Goal: Information Seeking & Learning: Get advice/opinions

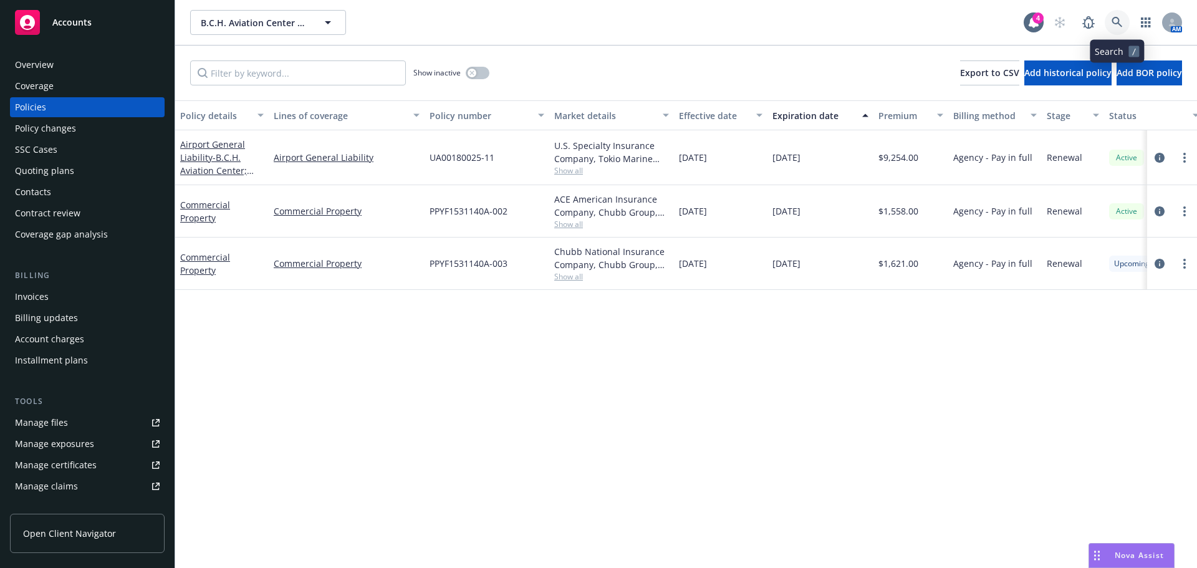
click at [1121, 14] on link at bounding box center [1116, 22] width 25 height 25
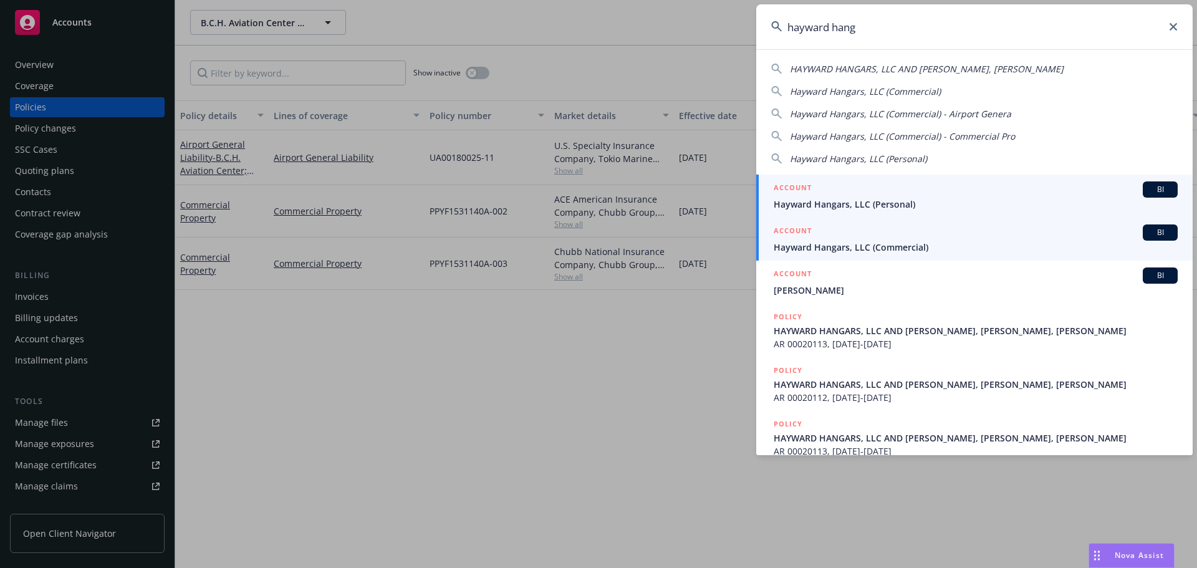
type input "hayward hang"
click at [878, 244] on span "Hayward Hangars, LLC (Commercial)" at bounding box center [976, 247] width 404 height 13
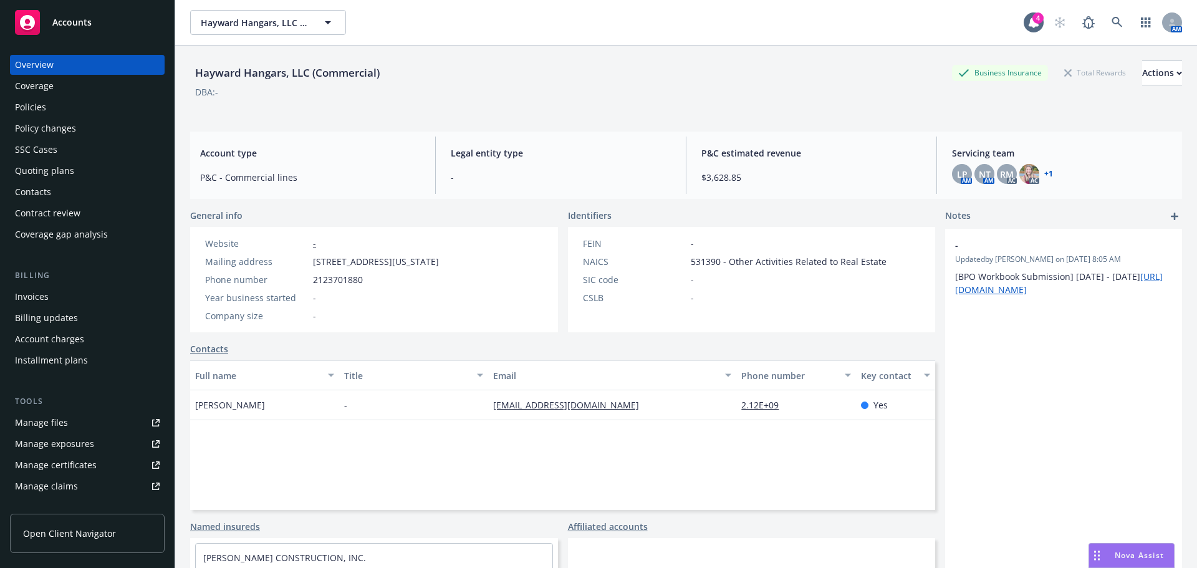
click at [56, 107] on div "Policies" at bounding box center [87, 107] width 145 height 20
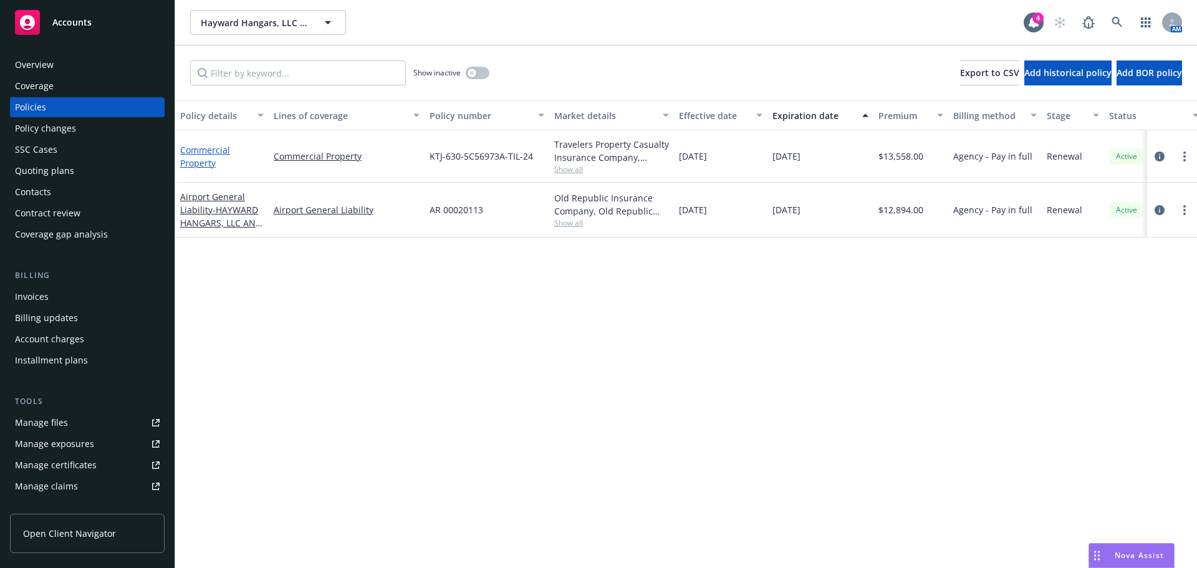
click at [199, 166] on link "Commercial Property" at bounding box center [205, 156] width 50 height 25
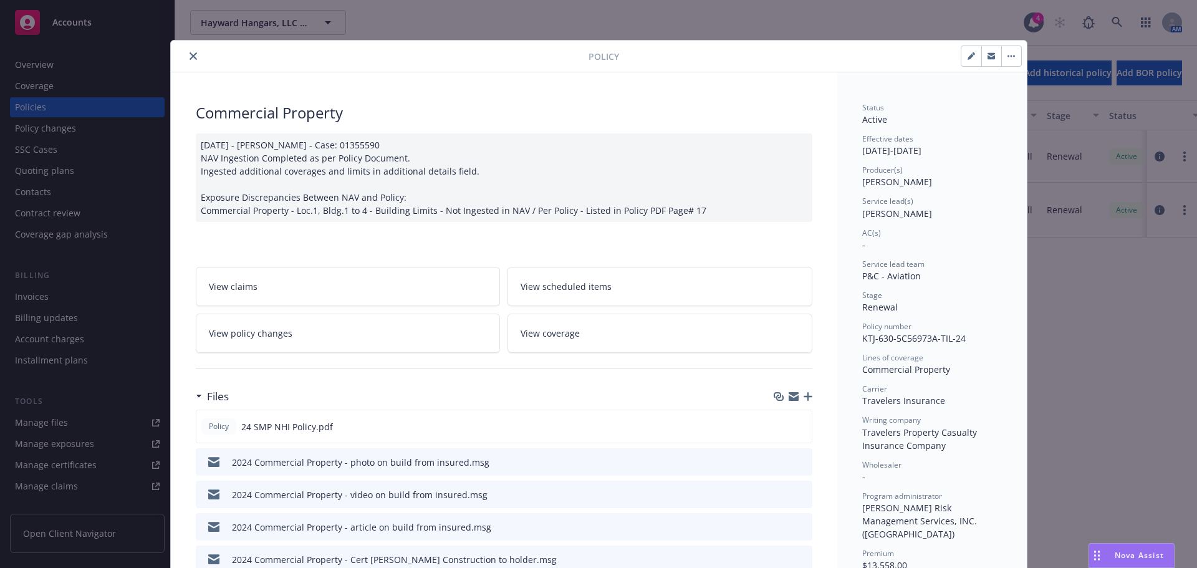
click at [192, 57] on button "close" at bounding box center [193, 56] width 15 height 15
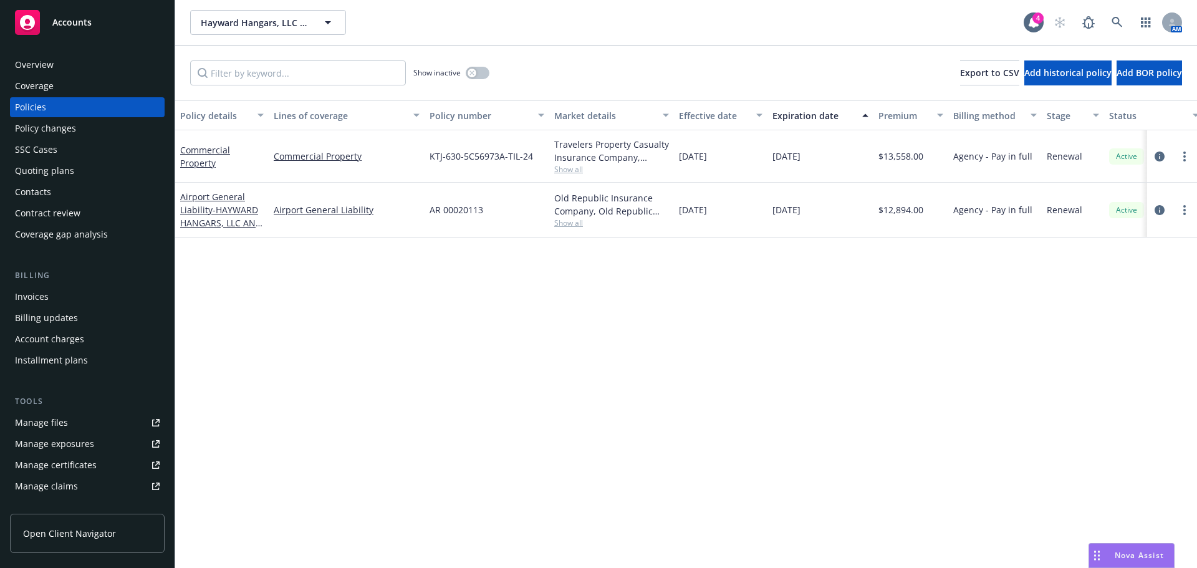
click at [1120, 553] on span "Nova Assist" at bounding box center [1138, 555] width 49 height 11
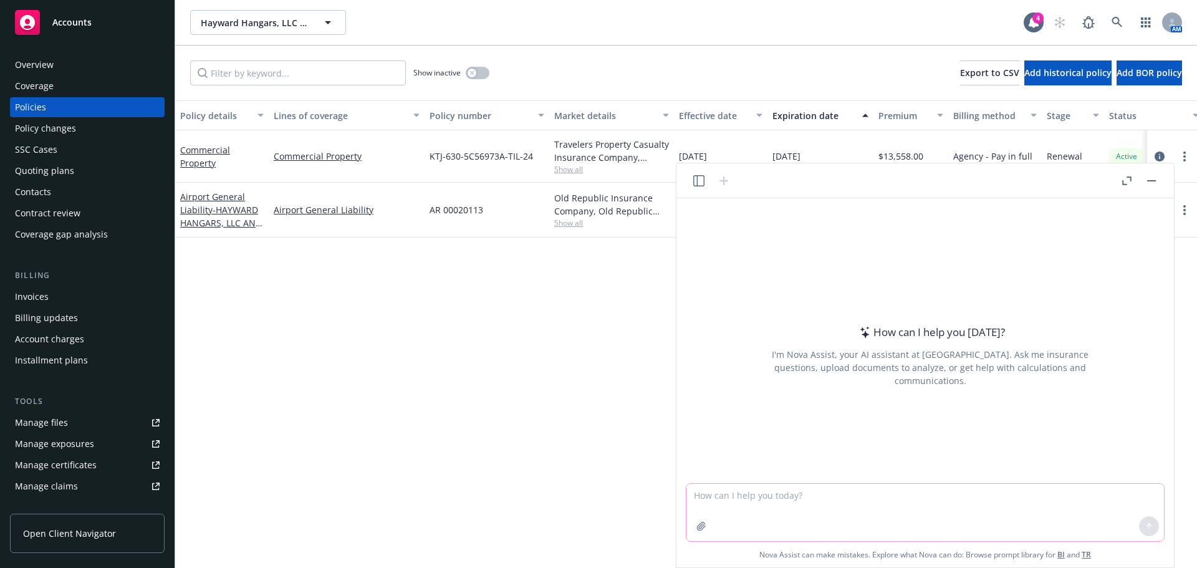
click at [899, 525] on textarea at bounding box center [924, 512] width 477 height 57
click at [700, 532] on button "button" at bounding box center [701, 526] width 20 height 20
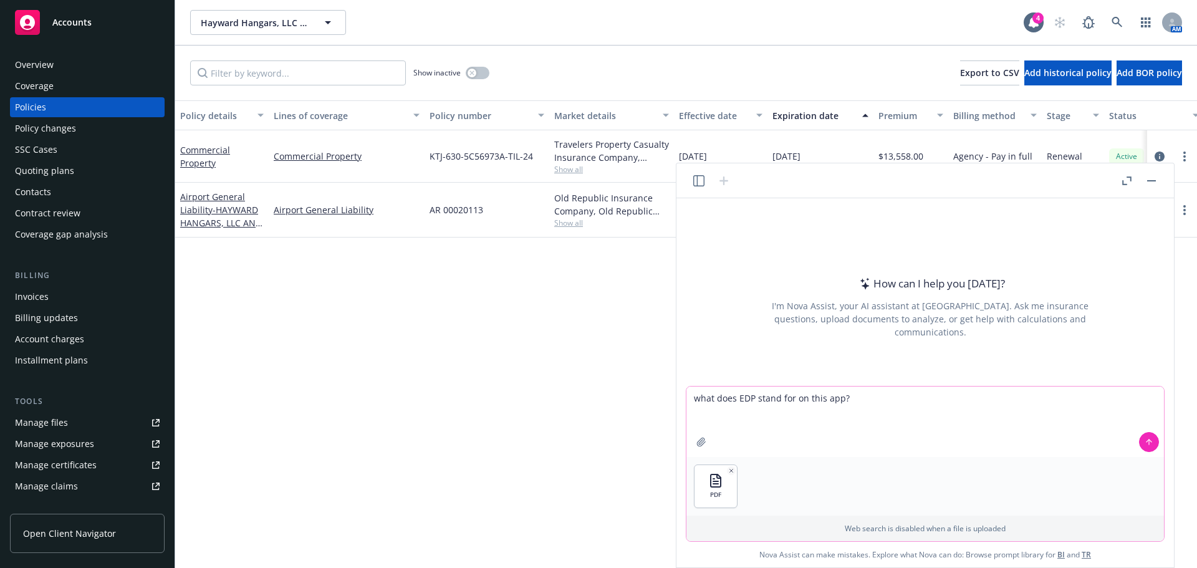
click at [1140, 441] on button at bounding box center [1149, 442] width 20 height 20
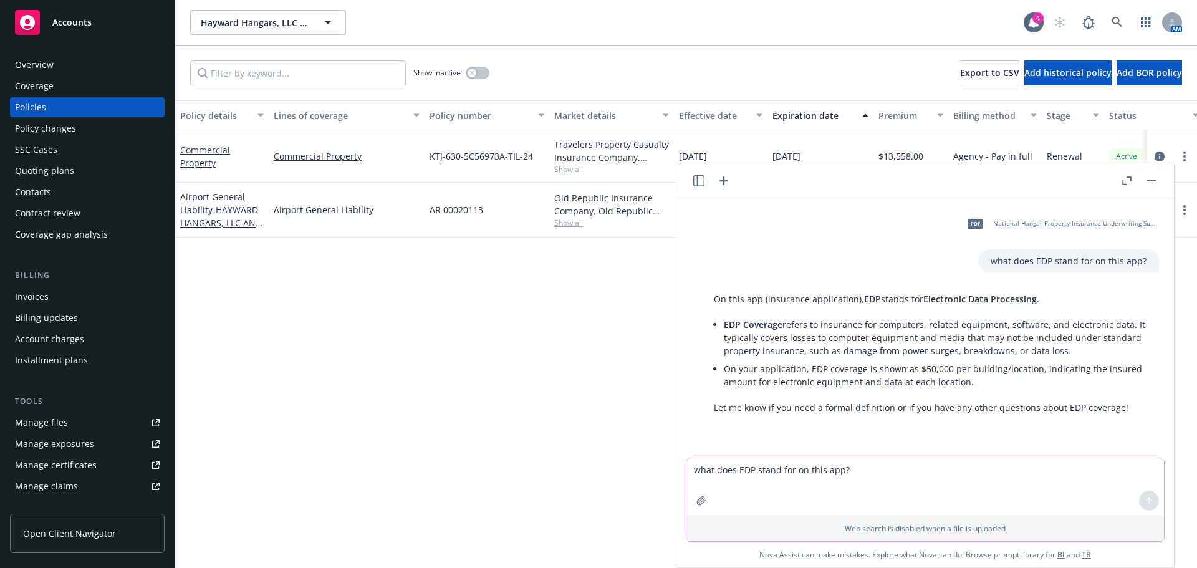
click at [752, 358] on li "EDP Coverage refers to insurance for computers, related equipment, software, an…" at bounding box center [935, 337] width 423 height 44
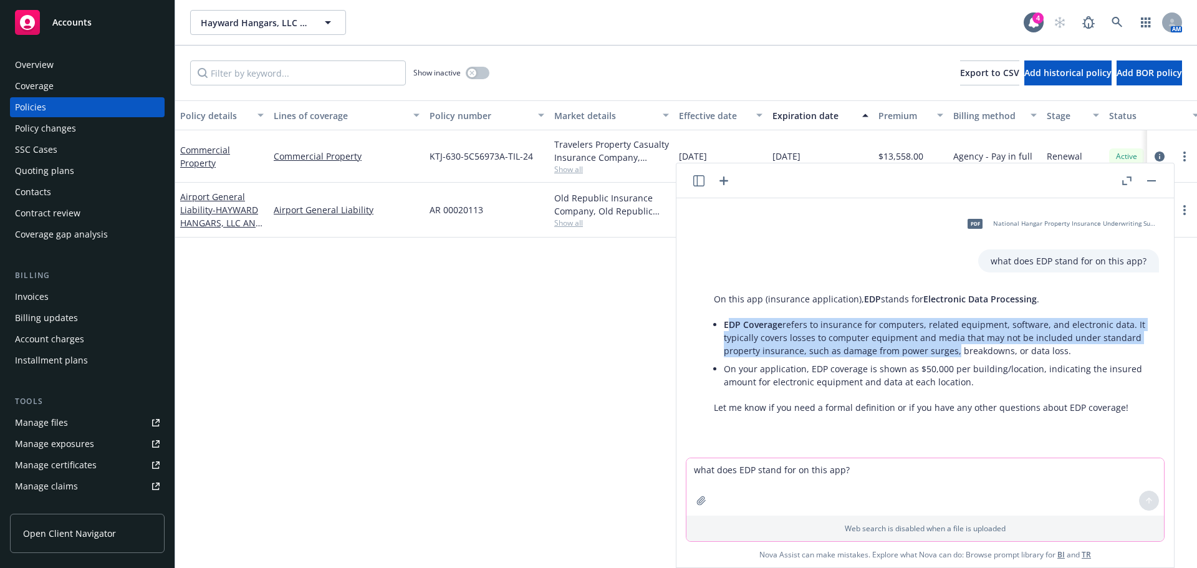
drag, startPoint x: 726, startPoint y: 323, endPoint x: 949, endPoint y: 357, distance: 225.6
click at [951, 357] on li "EDP Coverage refers to insurance for computers, related equipment, software, an…" at bounding box center [935, 337] width 423 height 44
click at [701, 332] on div "On this app (insurance application), EDP stands for Electronic Data Processing …" at bounding box center [929, 353] width 477 height 132
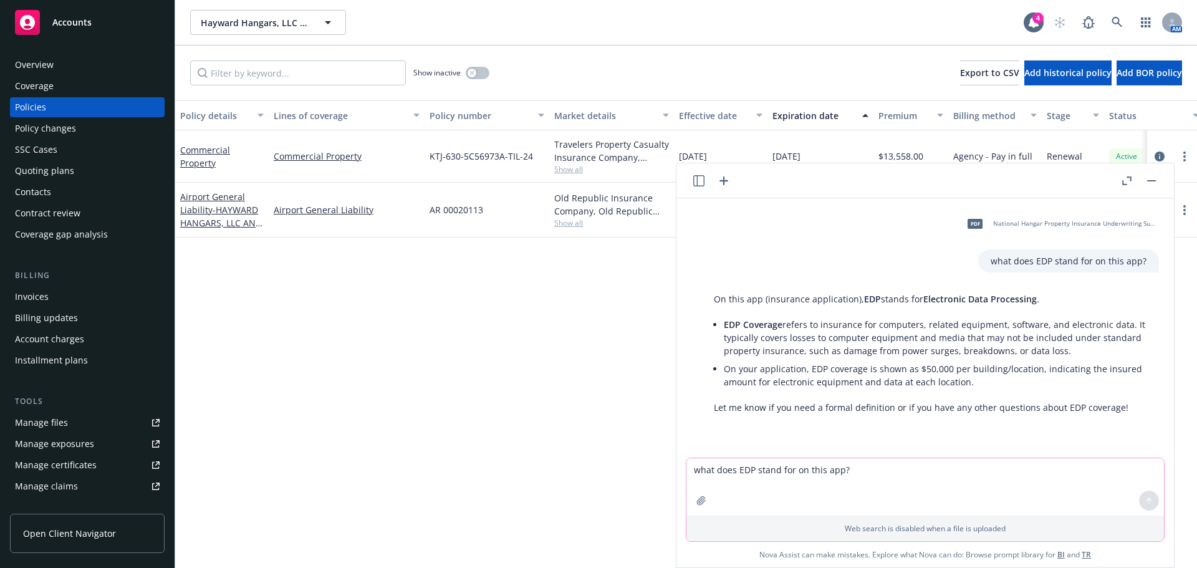
click at [710, 317] on div "On this app (insurance application), EDP stands for Electronic Data Processing …" at bounding box center [930, 353] width 458 height 132
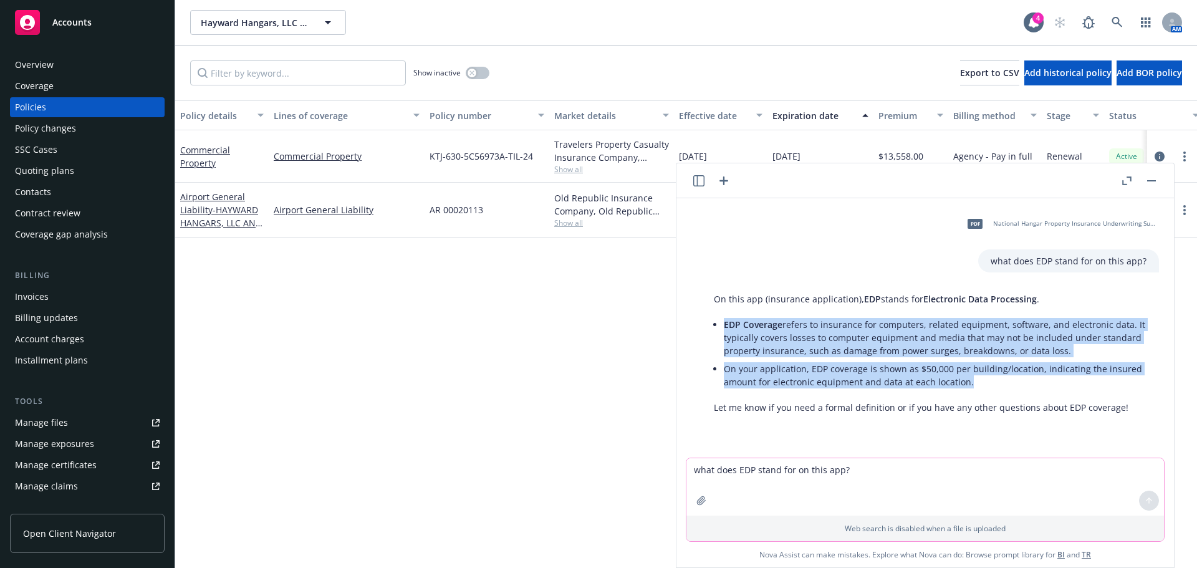
drag, startPoint x: 707, startPoint y: 321, endPoint x: 1061, endPoint y: 379, distance: 358.1
click at [1061, 379] on div "On this app (insurance application), EDP stands for Electronic Data Processing …" at bounding box center [930, 353] width 458 height 132
copy ul "EDP Coverage refers to insurance for computers, related equipment, software, an…"
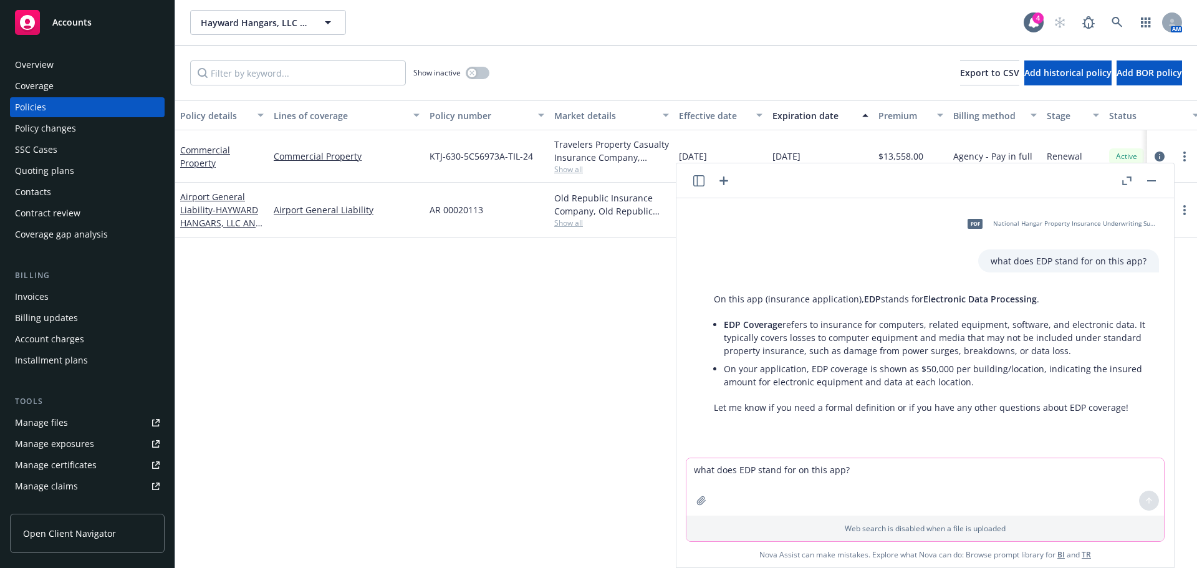
click at [827, 469] on textarea "what does EDP stand for on this app?" at bounding box center [924, 486] width 477 height 57
paste textarea "For buildings 3 and 4 (the trash enclosure and the rest rooms): should we have …"
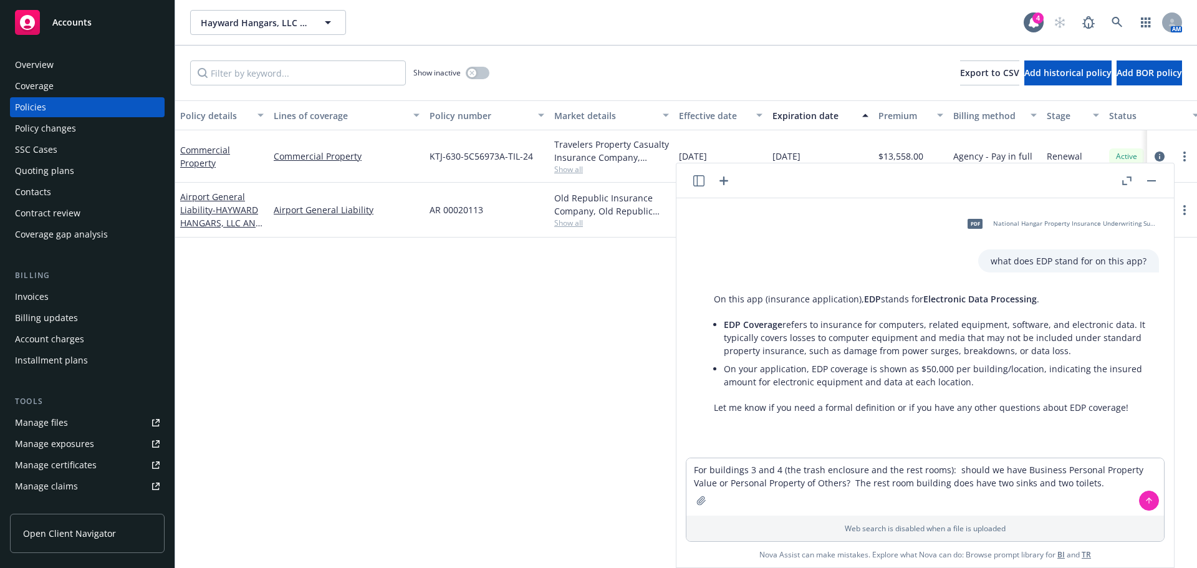
click at [1144, 497] on button at bounding box center [1149, 501] width 20 height 20
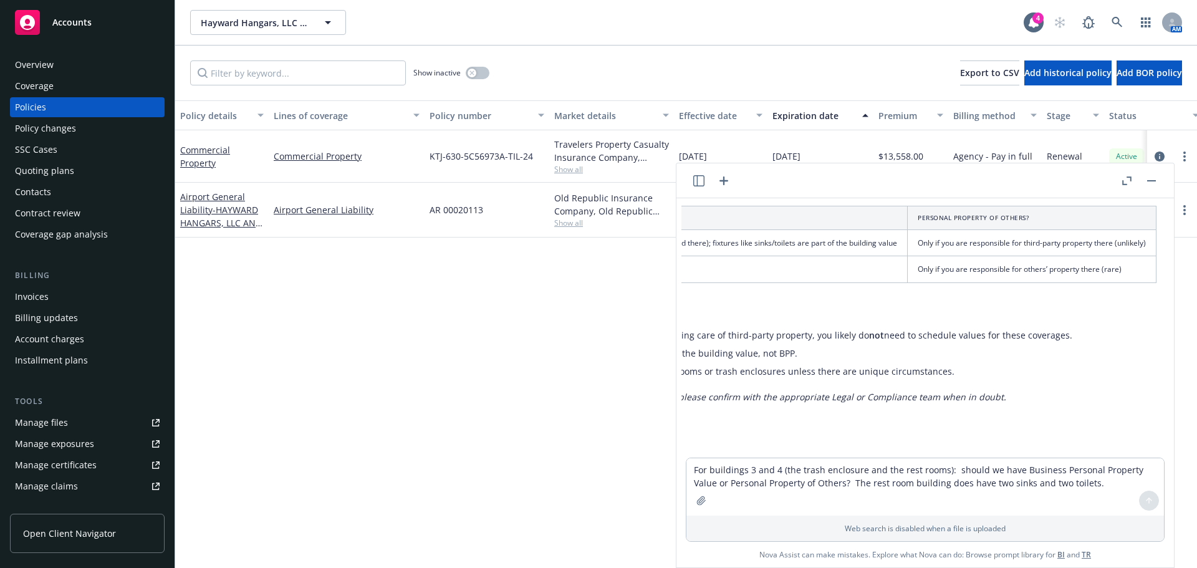
scroll to position [549, 362]
drag, startPoint x: 936, startPoint y: 430, endPoint x: 702, endPoint y: 454, distance: 235.0
click at [702, 454] on div "pdf National Hangar Property Insurance Underwriting Survey.pdf what does EDP st…" at bounding box center [924, 327] width 487 height 259
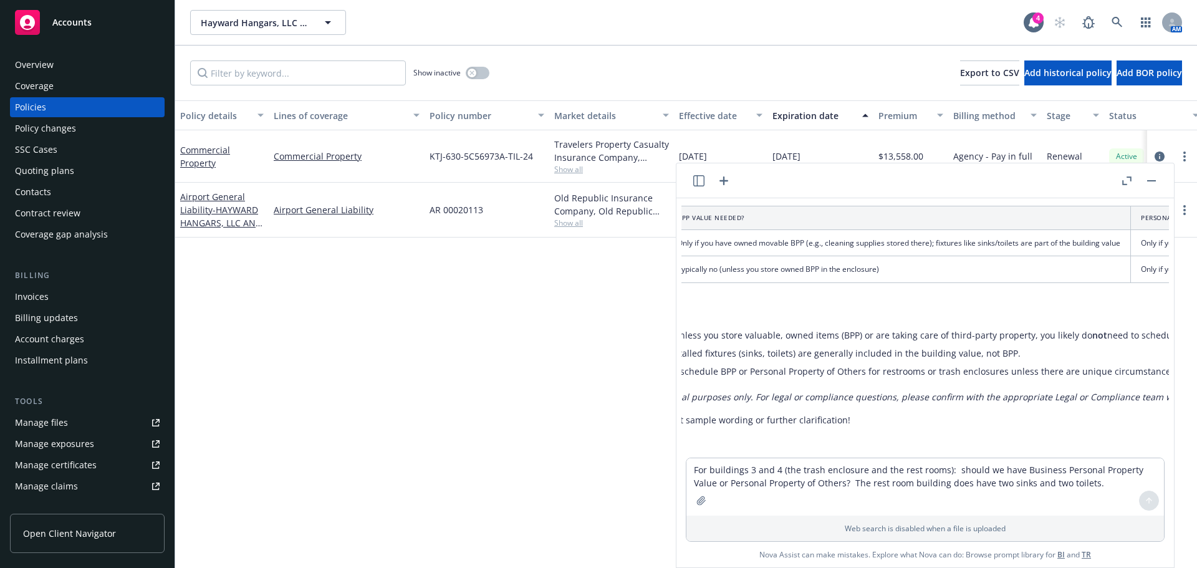
scroll to position [549, 0]
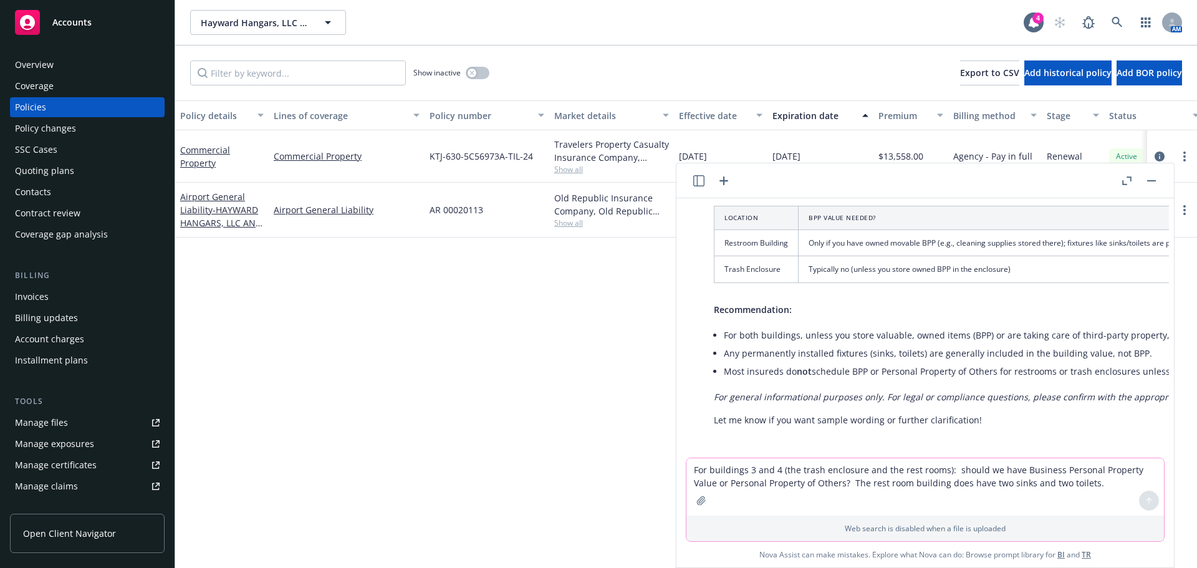
click at [737, 459] on textarea "For buildings 3 and 4 (the trash enclosure and the rest rooms): should we have …" at bounding box center [924, 486] width 477 height 57
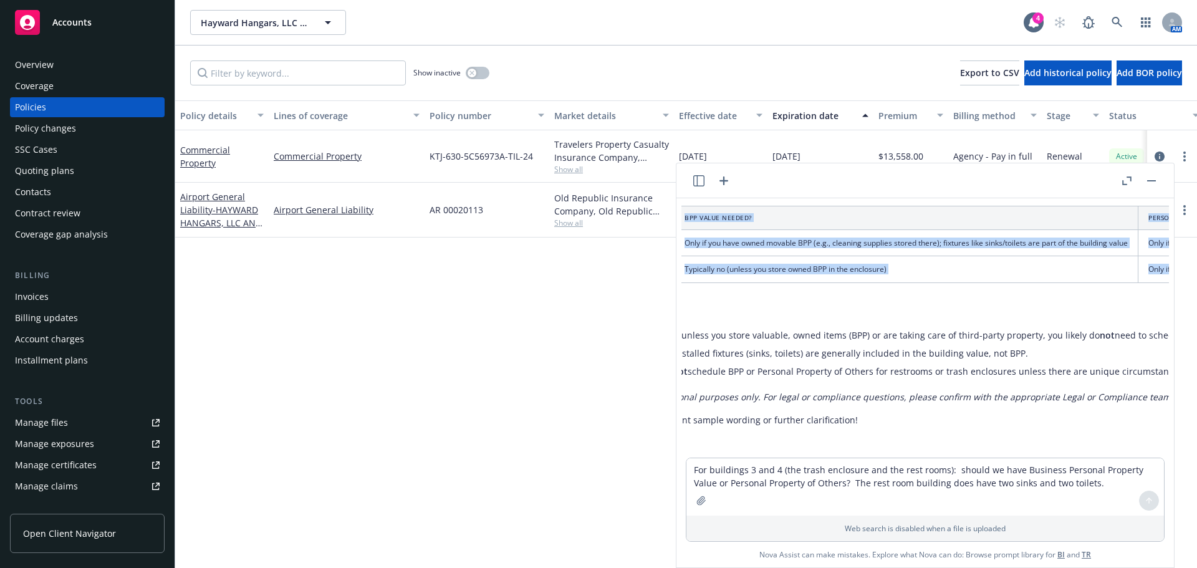
scroll to position [549, 371]
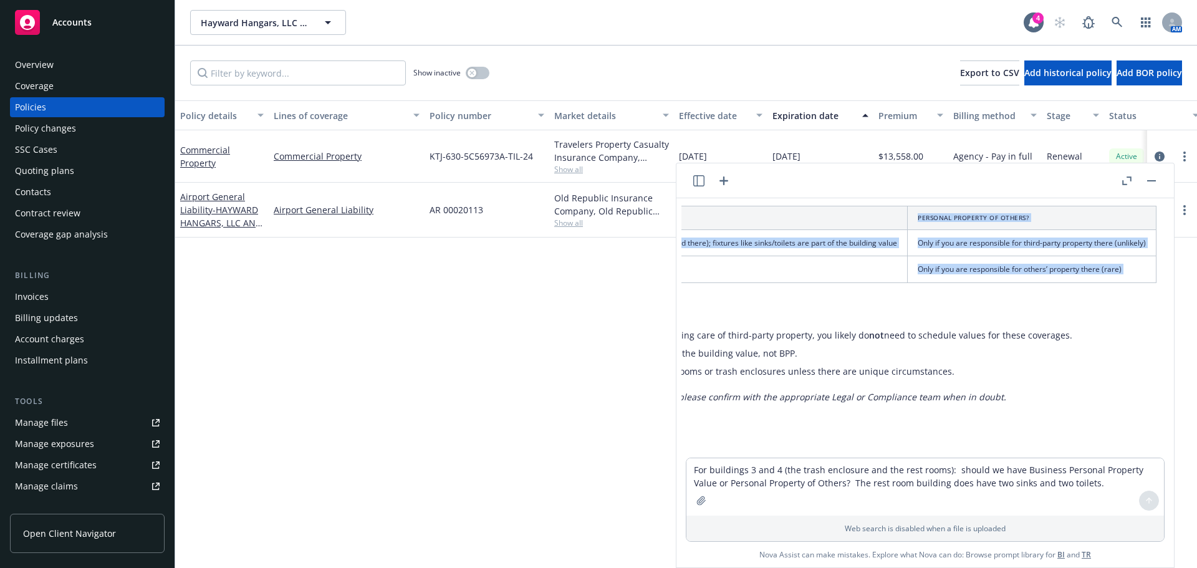
drag, startPoint x: 725, startPoint y: 322, endPoint x: 946, endPoint y: 364, distance: 225.2
click at [946, 364] on ul "For both buildings, unless you store valuable, owned items (BPP) or are taking …" at bounding box center [762, 353] width 787 height 54
copy ul "For both buildings, unless you store valuable, owned items (BPP) or are taking …"
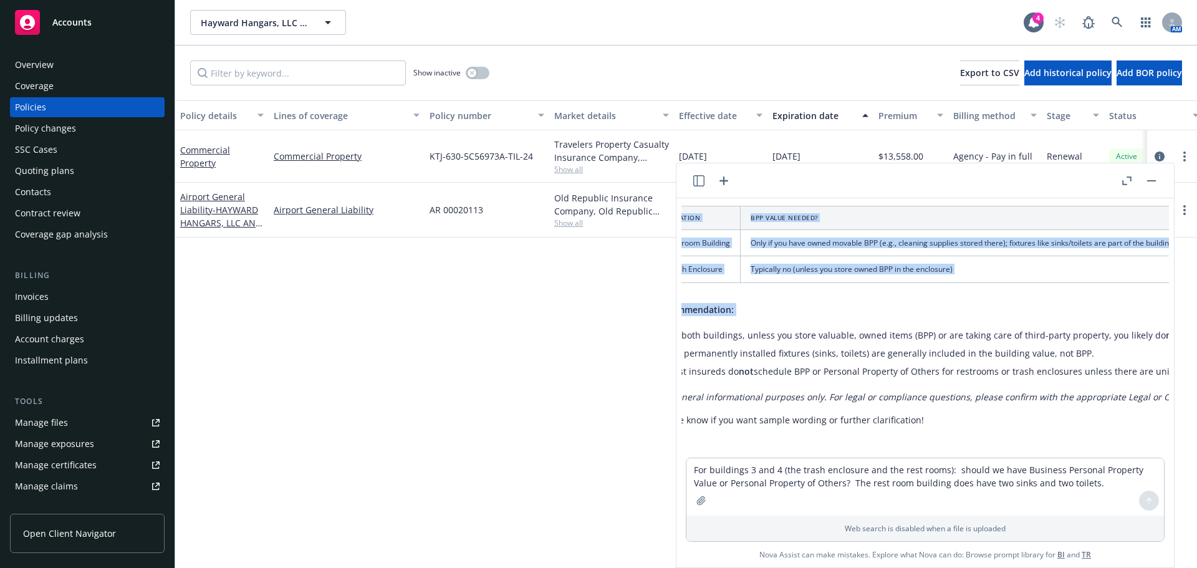
scroll to position [549, 60]
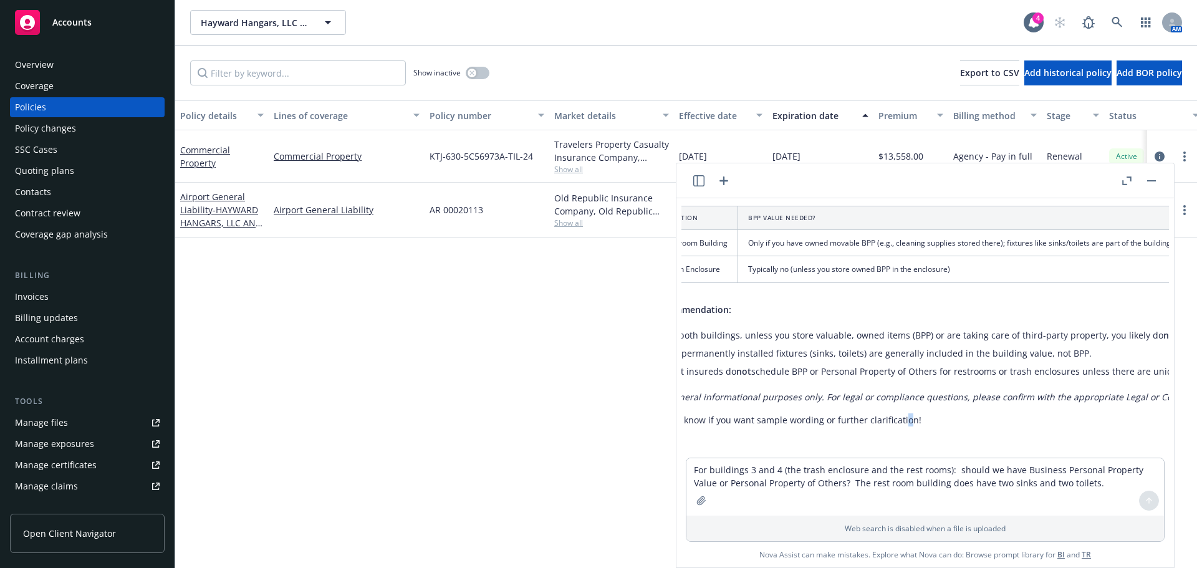
click at [900, 399] on div "Here’s how to approach valuing coverage for these locations: Business Personal …" at bounding box center [1052, 190] width 822 height 482
click at [846, 391] on em "For general informational purposes only. For legal or compliance questions, ple…" at bounding box center [976, 397] width 647 height 12
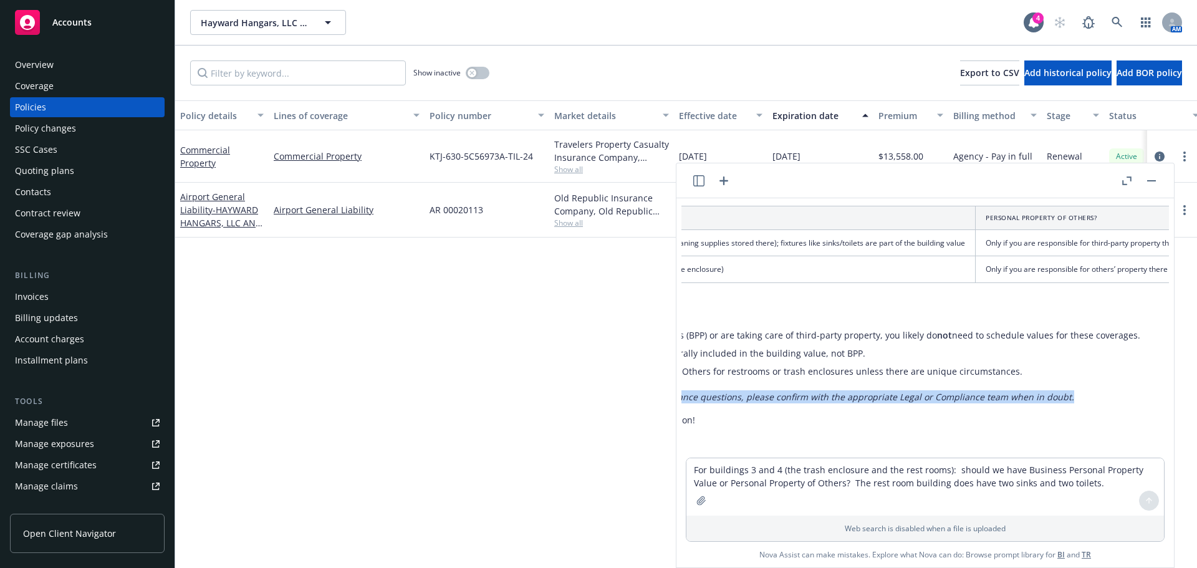
scroll to position [549, 320]
drag, startPoint x: 821, startPoint y: 384, endPoint x: 1022, endPoint y: 385, distance: 200.7
click at [1022, 390] on p "For general informational purposes only. For legal or compliance questions, ple…" at bounding box center [791, 396] width 797 height 13
copy em "For legal or compliance questions, please confirm with the appropriate Legal or…"
click at [767, 482] on textarea "For buildings 3 and 4 (the trash enclosure and the rest rooms): should we have …" at bounding box center [924, 486] width 477 height 57
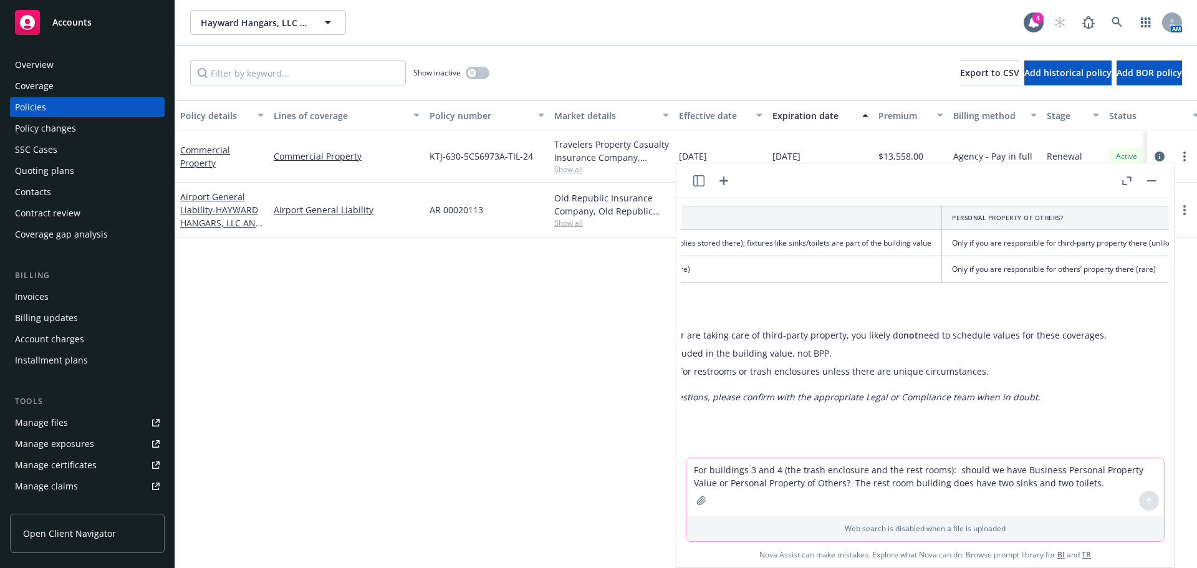
paste textarea "should I enter steel for all of the buildings except for the trash enclosure, w…"
click at [1150, 501] on icon at bounding box center [1148, 500] width 9 height 9
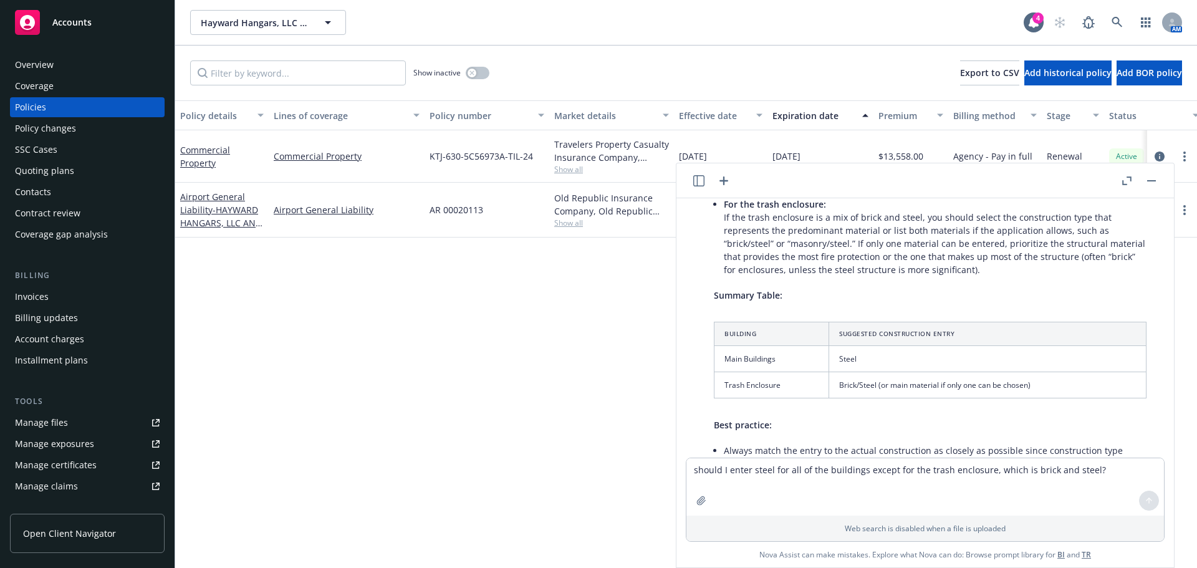
scroll to position [874, 0]
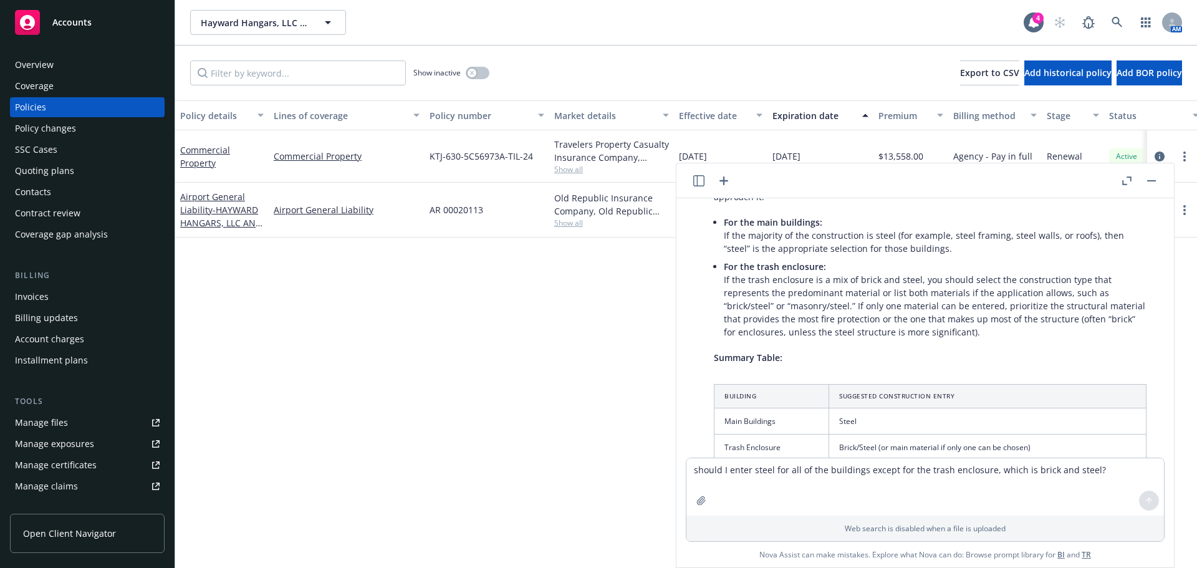
click at [779, 285] on p "For the trash enclosure: If the trash enclosure is a mix of brick and steel, yo…" at bounding box center [935, 299] width 423 height 79
click at [774, 261] on span "For the trash enclosure:" at bounding box center [775, 267] width 102 height 12
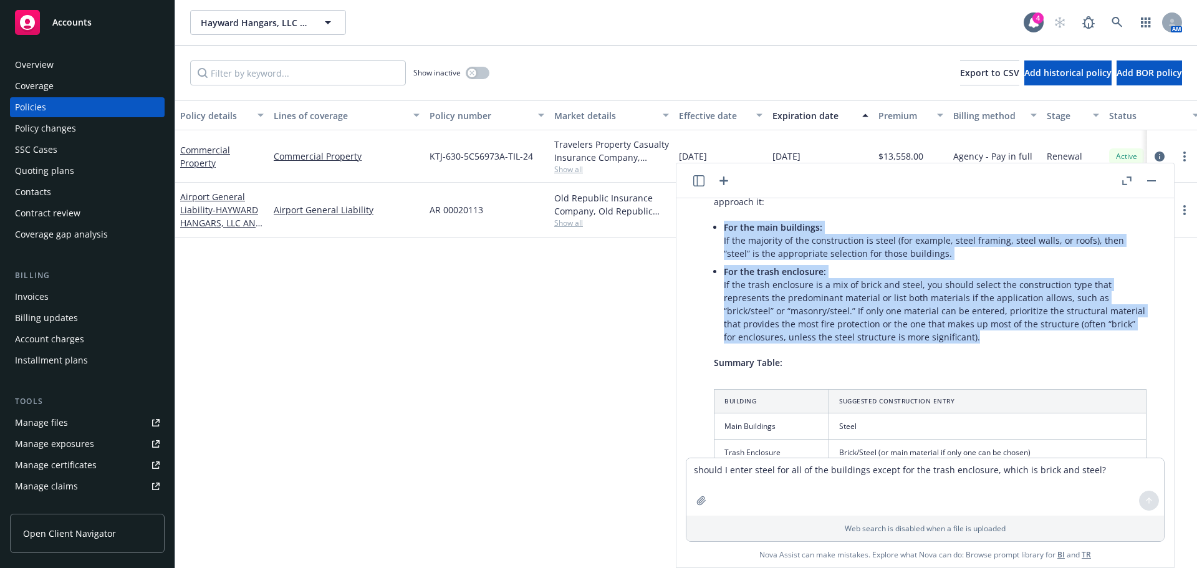
drag, startPoint x: 724, startPoint y: 208, endPoint x: 979, endPoint y: 320, distance: 278.5
click at [979, 320] on ul "For the main buildings: If the majority of the construction is steel (for examp…" at bounding box center [935, 282] width 423 height 128
copy ul "For the main buildings: If the majority of the construction is steel (for examp…"
click at [839, 484] on textarea "should I enter steel for all of the buildings except for the trash enclosure, w…" at bounding box center [924, 486] width 477 height 57
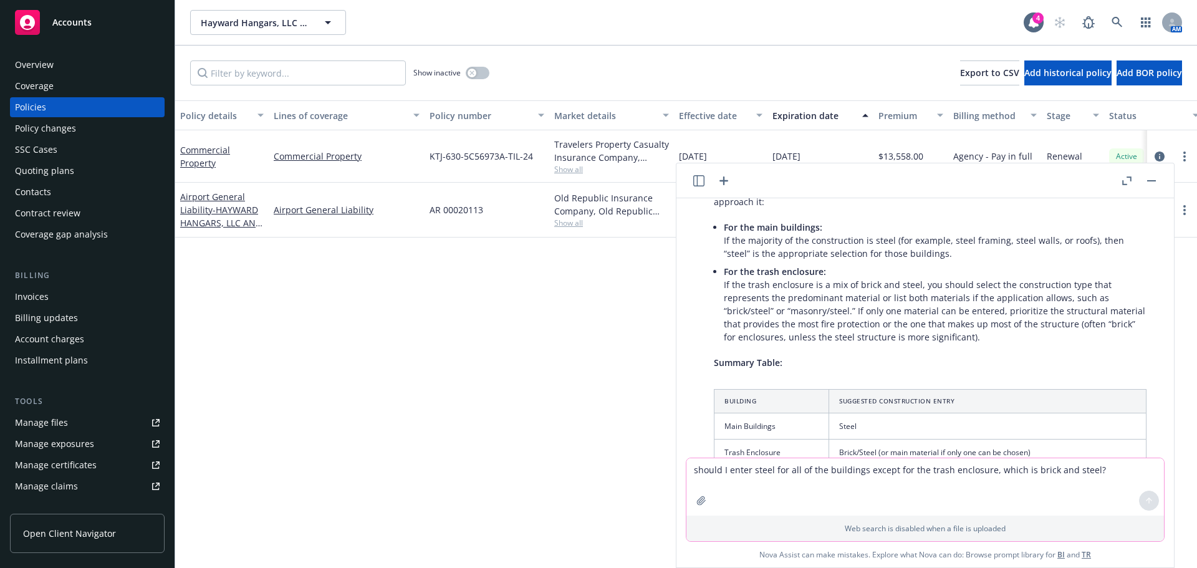
paste textarea "We spent about $1400 building a wooden shed to house cleaning supplies and equi…"
click at [1150, 498] on icon at bounding box center [1148, 500] width 9 height 9
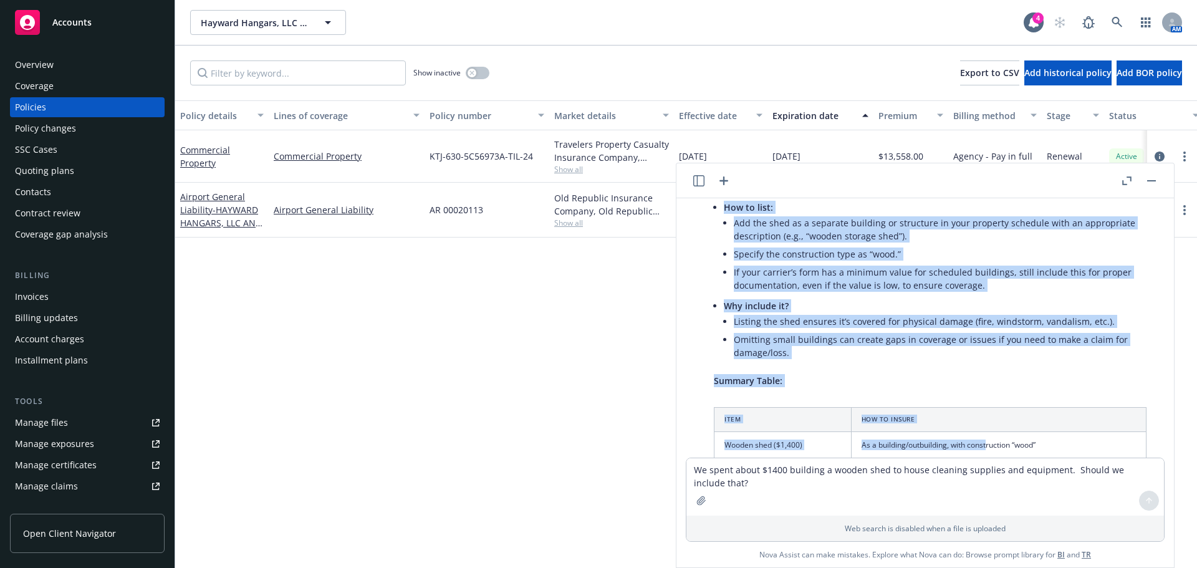
scroll to position [1560, 0]
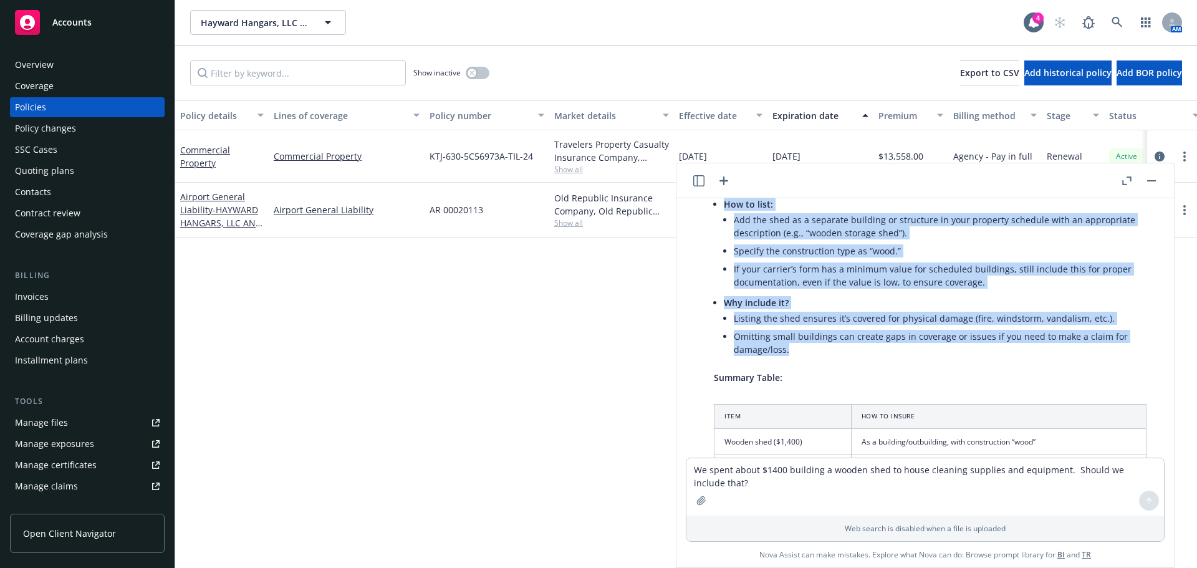
drag, startPoint x: 714, startPoint y: 254, endPoint x: 978, endPoint y: 342, distance: 277.9
click at [978, 342] on div "Yes, you should include the wooden shed in your property schedule for insurance…" at bounding box center [930, 316] width 458 height 549
copy div "Lor, ips dolors ametcon adi elitse doei te inci utlabore etdolore mag aliquaeni…"
click at [980, 480] on textarea "We spent about $1400 building a wooden shed to house cleaning supplies and equi…" at bounding box center [924, 486] width 477 height 57
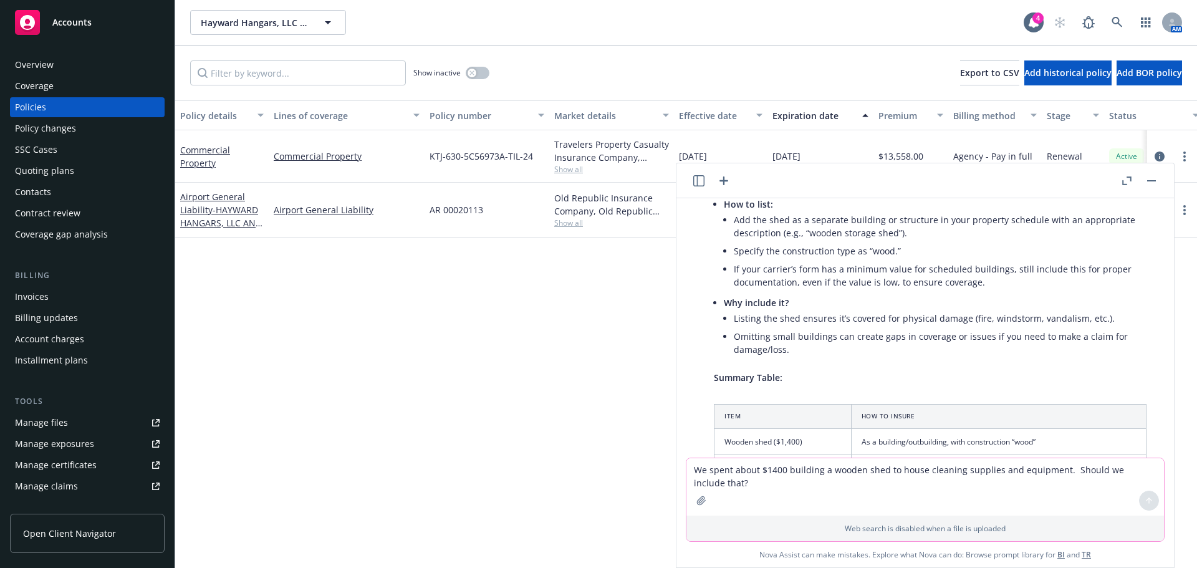
paste textarea "7. We have a lawn sprinkler system and a transformer. Should they be listed sep…"
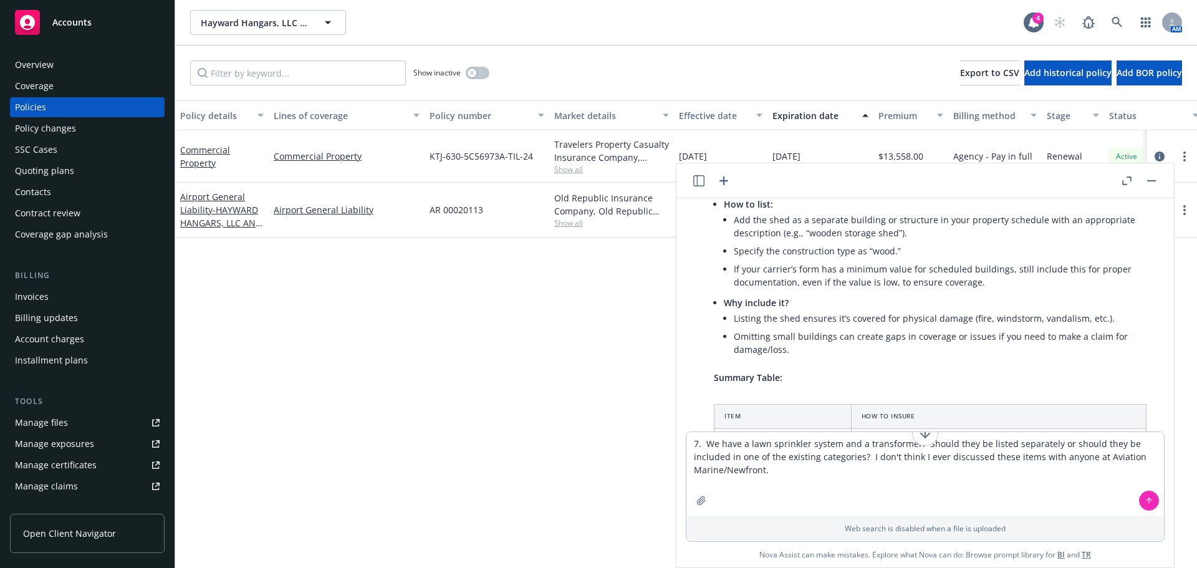
click at [1143, 512] on div at bounding box center [1149, 501] width 30 height 30
click at [1151, 502] on icon at bounding box center [1148, 500] width 9 height 9
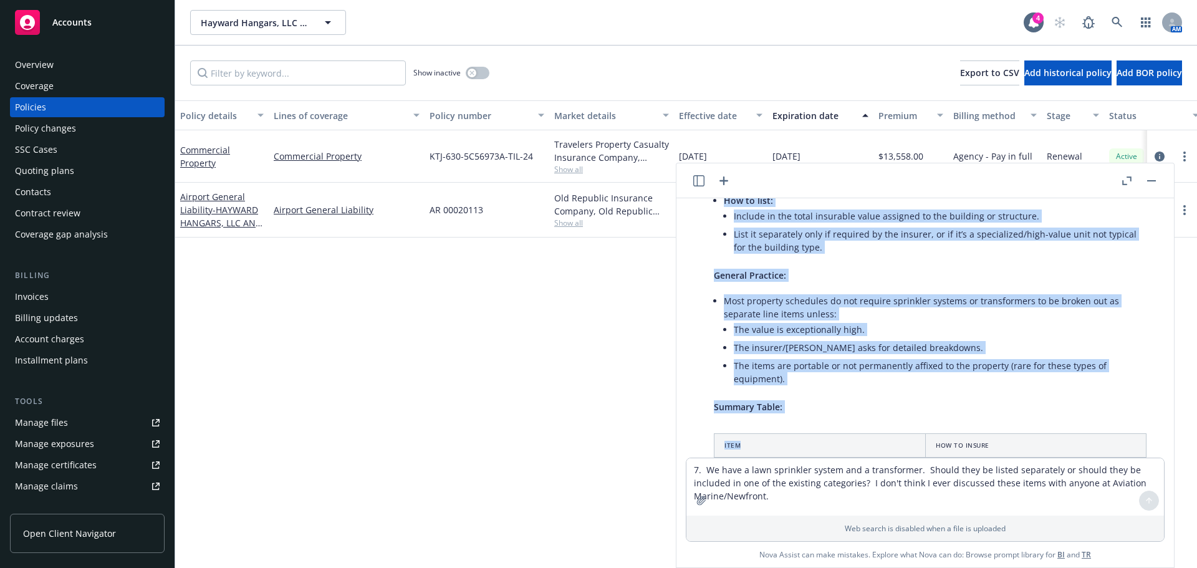
scroll to position [2292, 0]
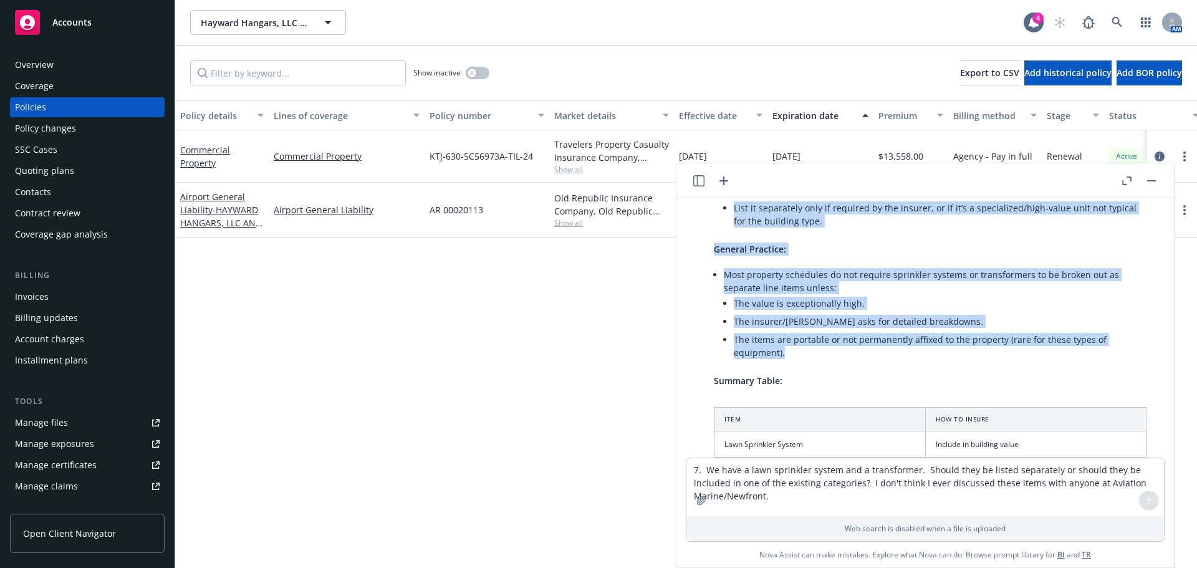
drag, startPoint x: 714, startPoint y: 301, endPoint x: 895, endPoint y: 348, distance: 186.7
click at [895, 348] on div "Great question! Here’s how you should generally handle these items for property…" at bounding box center [930, 296] width 458 height 716
copy div "Lore Ipsumdolo Sitame: Consectet adipiscing el sedd ei tem inci utlabore/etdolo…"
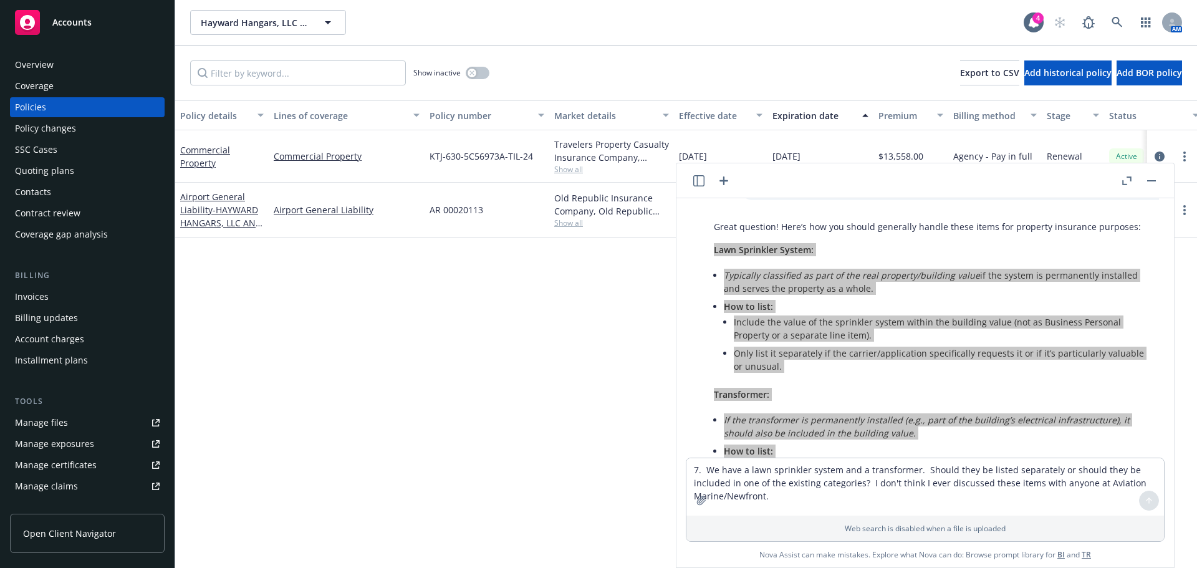
scroll to position [2077, 0]
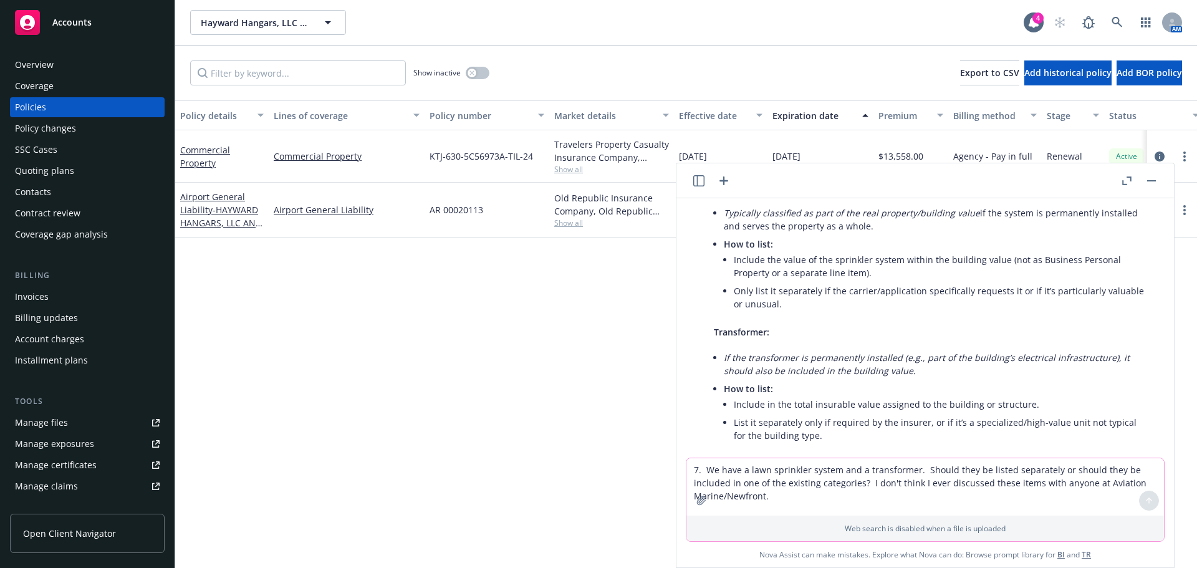
click at [768, 480] on textarea "7. We have a lawn sprinkler system and a transformer. Should they be listed sep…" at bounding box center [924, 486] width 477 height 57
paste textarea "Do we need to enter Premises Liability? As you know, we have a separate liabili…"
type textarea "Do we need to enter Premises Liability? As you know, we have a separate liabili…"
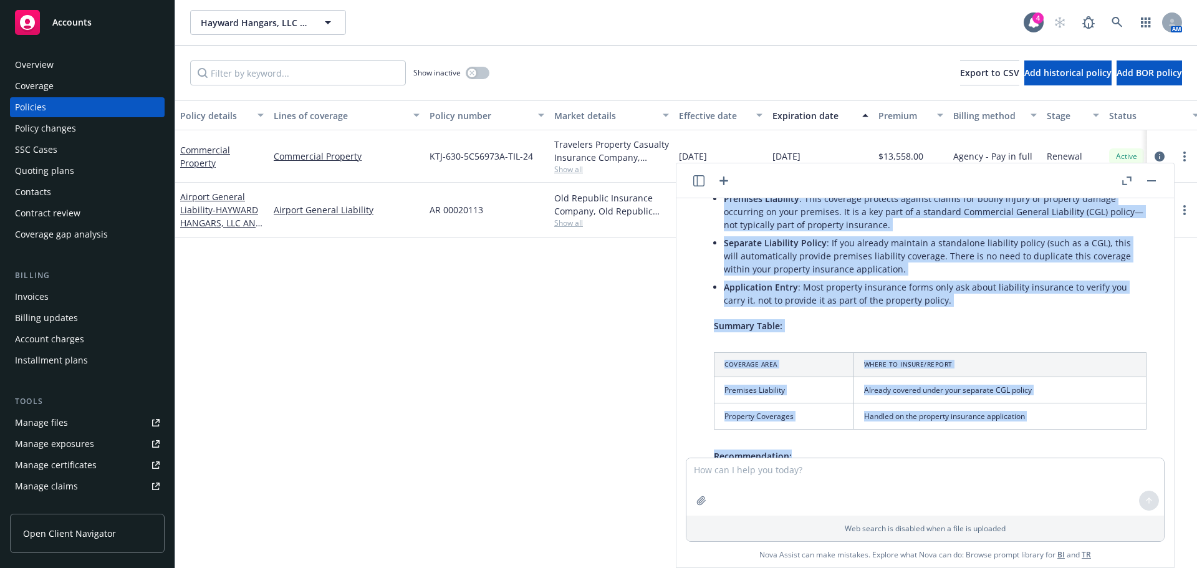
scroll to position [2919, 0]
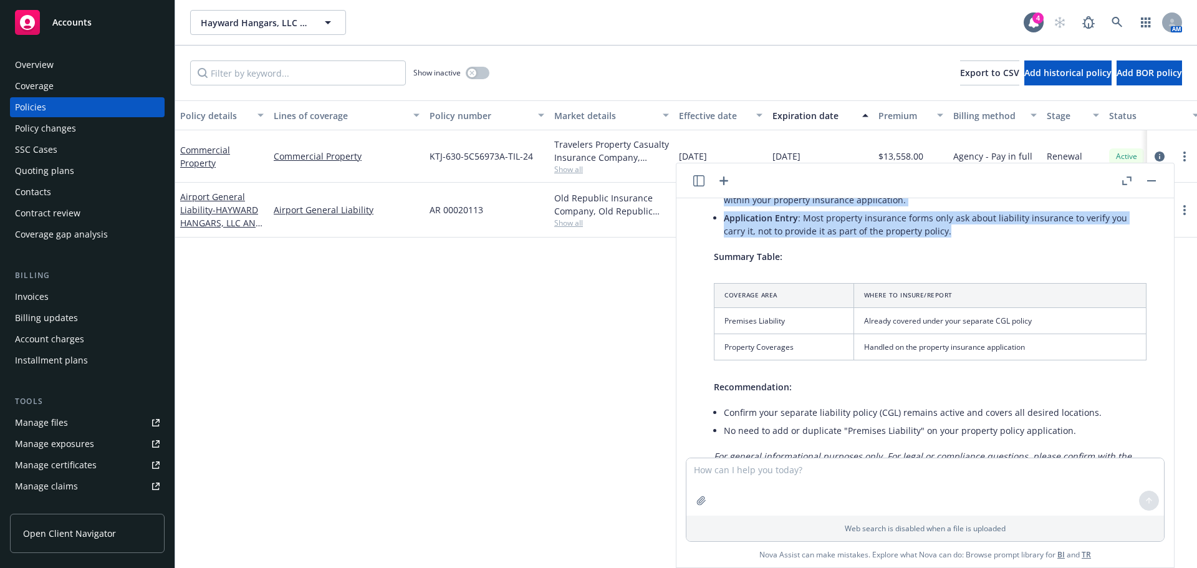
drag, startPoint x: 712, startPoint y: 282, endPoint x: 991, endPoint y: 228, distance: 283.8
click at [991, 228] on div "You generally do not need to enter or request "Premises Liability" on a propert…" at bounding box center [930, 298] width 458 height 438
copy div "You generally do not need to enter or request "Premises Liability" on a propert…"
click at [793, 474] on textarea at bounding box center [924, 486] width 477 height 57
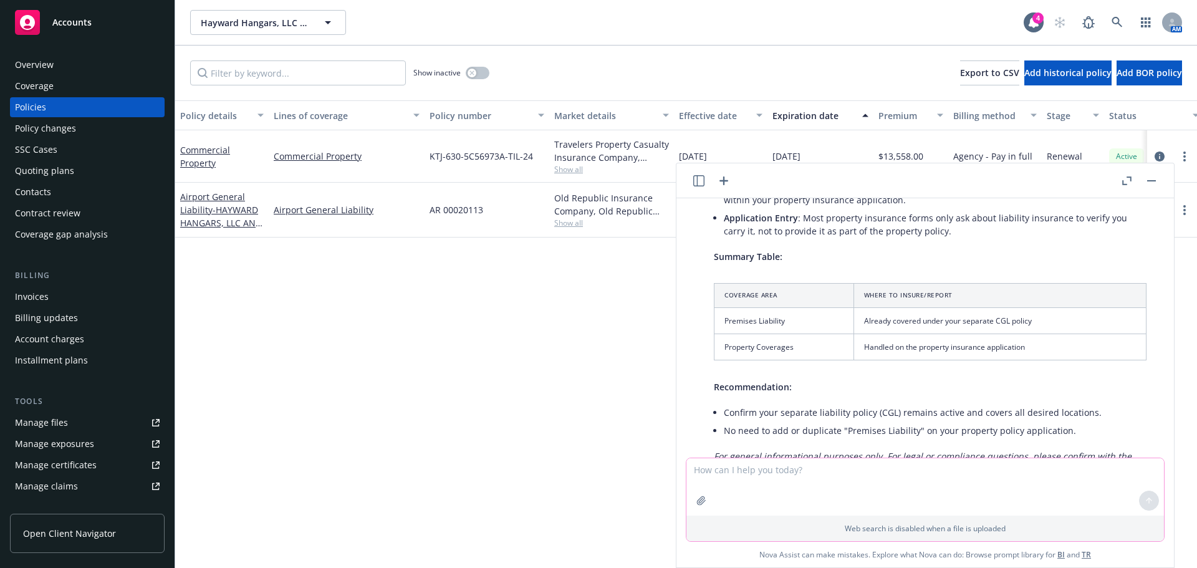
paste textarea "here are five buildings listed, which is appropriate. Business income of $353,0…"
type textarea "here are five buildings listed, which is appropriate. Business income of $353,0…"
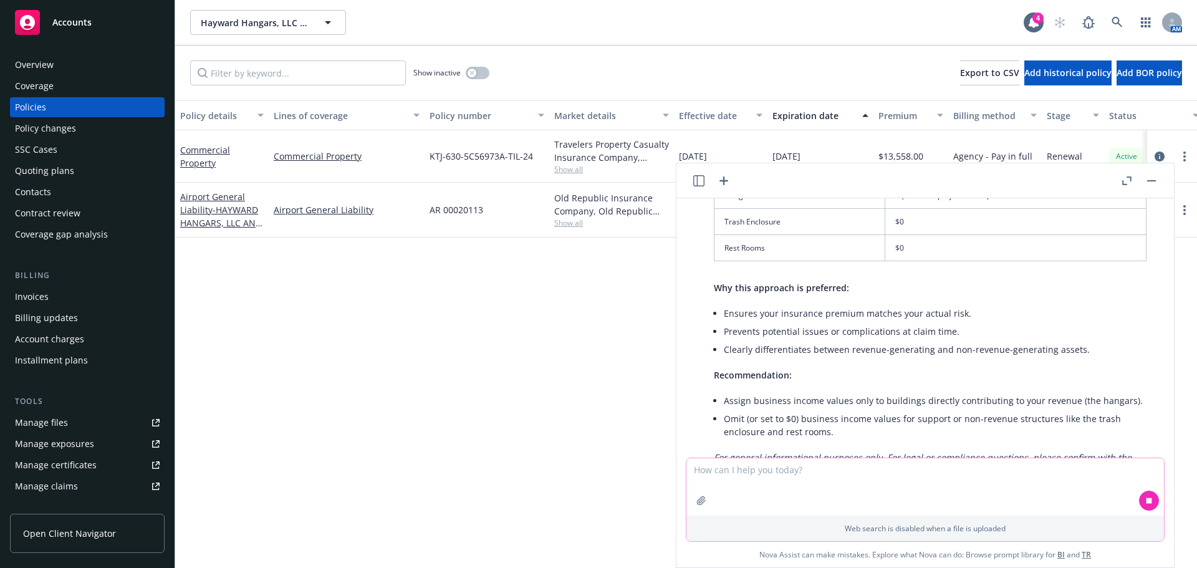
scroll to position [3718, 0]
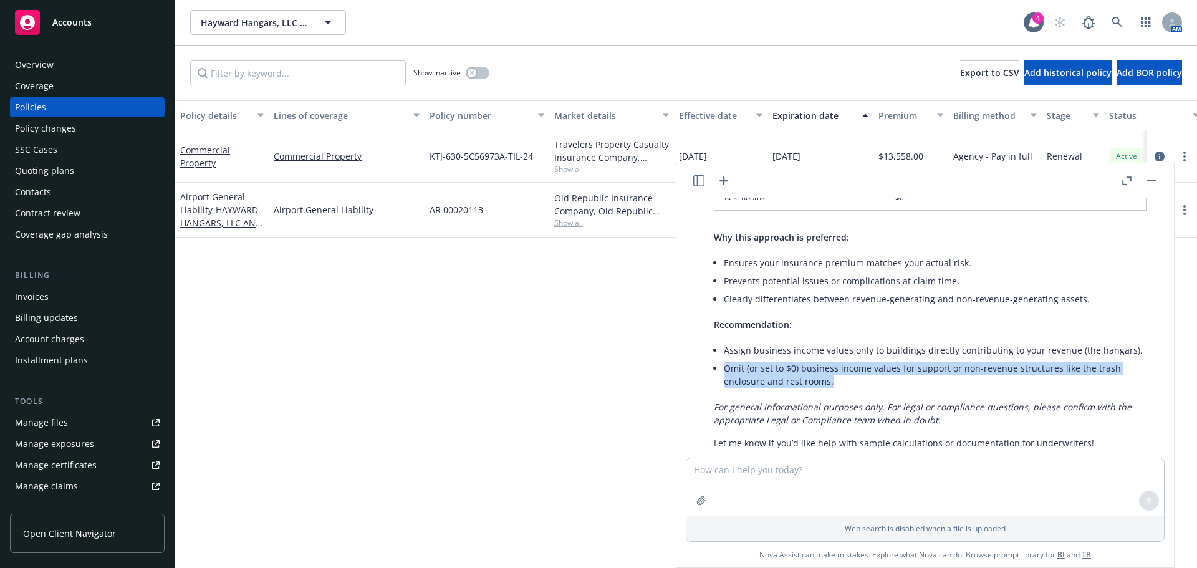
drag, startPoint x: 846, startPoint y: 373, endPoint x: 722, endPoint y: 356, distance: 124.6
click at [722, 356] on div "Yes, it is best practice to allocate business income coverage based on the actu…" at bounding box center [930, 132] width 458 height 644
copy li "Omit (or set to $0) business income values for support or non-revenue structure…"
click at [724, 341] on li "Assign business income values only to buildings directly contributing to your r…" at bounding box center [935, 350] width 423 height 18
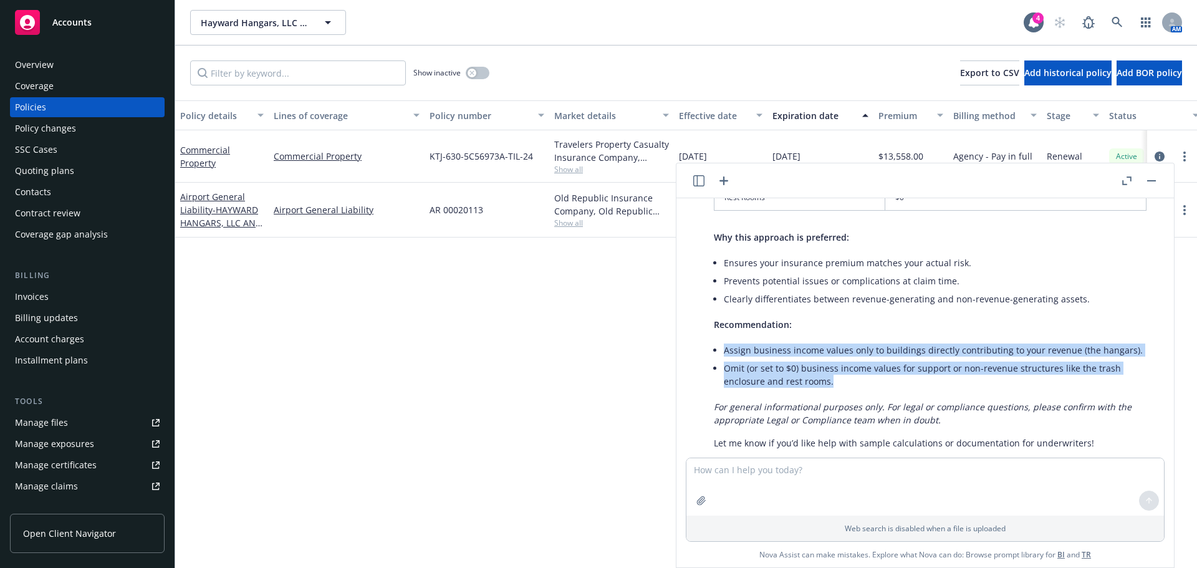
drag, startPoint x: 729, startPoint y: 338, endPoint x: 838, endPoint y: 372, distance: 114.2
click at [838, 372] on ul "Assign business income values only to buildings directly contributing to your r…" at bounding box center [935, 365] width 423 height 49
copy ul "Assign business income values only to buildings directly contributing to your r…"
click at [759, 482] on textarea at bounding box center [924, 486] width 477 height 57
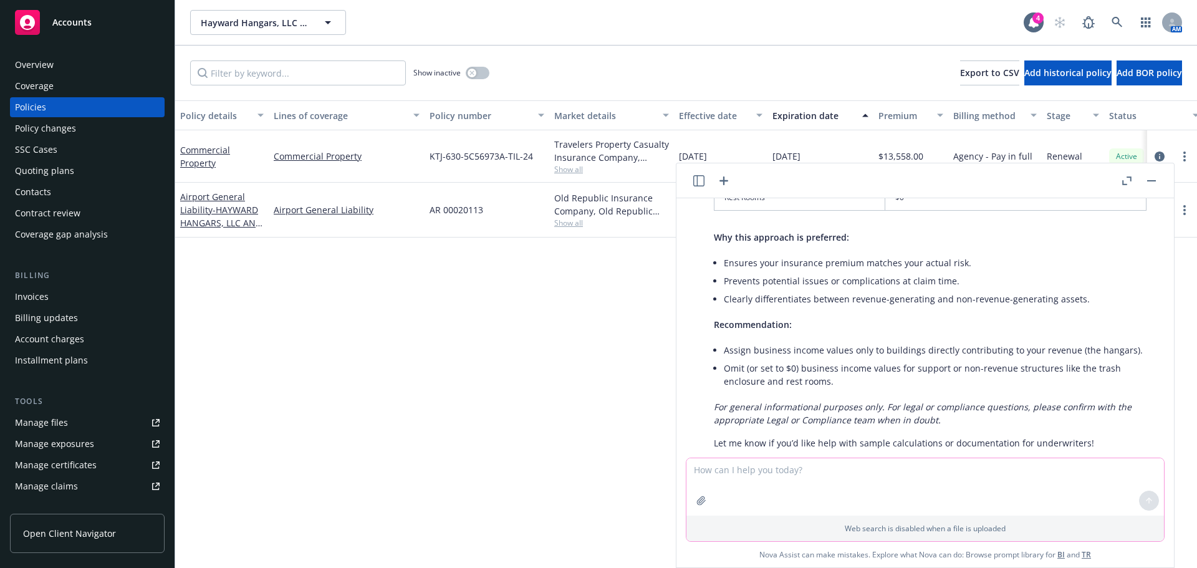
paste textarea "Employees Tool Value: the value of our employees' tools which are kept on the p…"
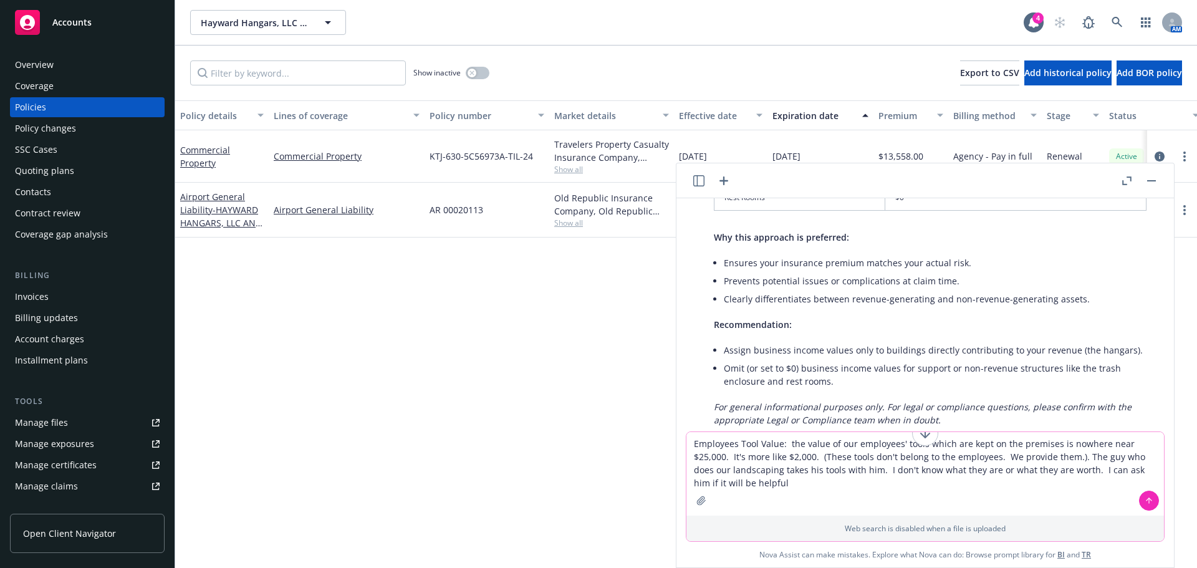
type textarea "Employees Tool Value: the value of our employees' tools which are kept on the p…"
click at [1151, 499] on icon at bounding box center [1148, 500] width 9 height 9
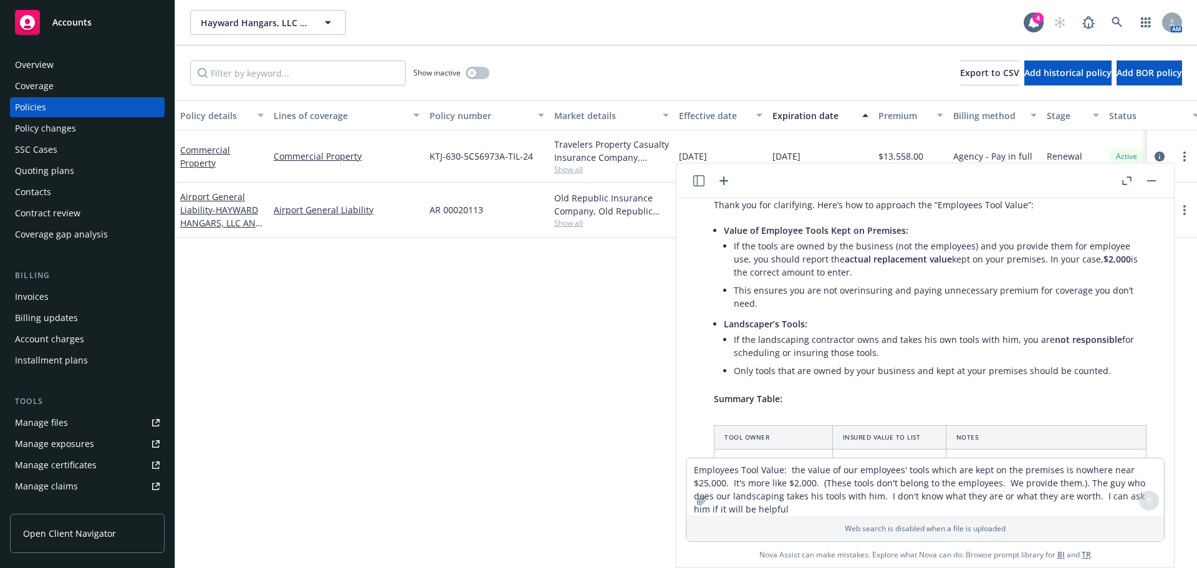
scroll to position [4009, 0]
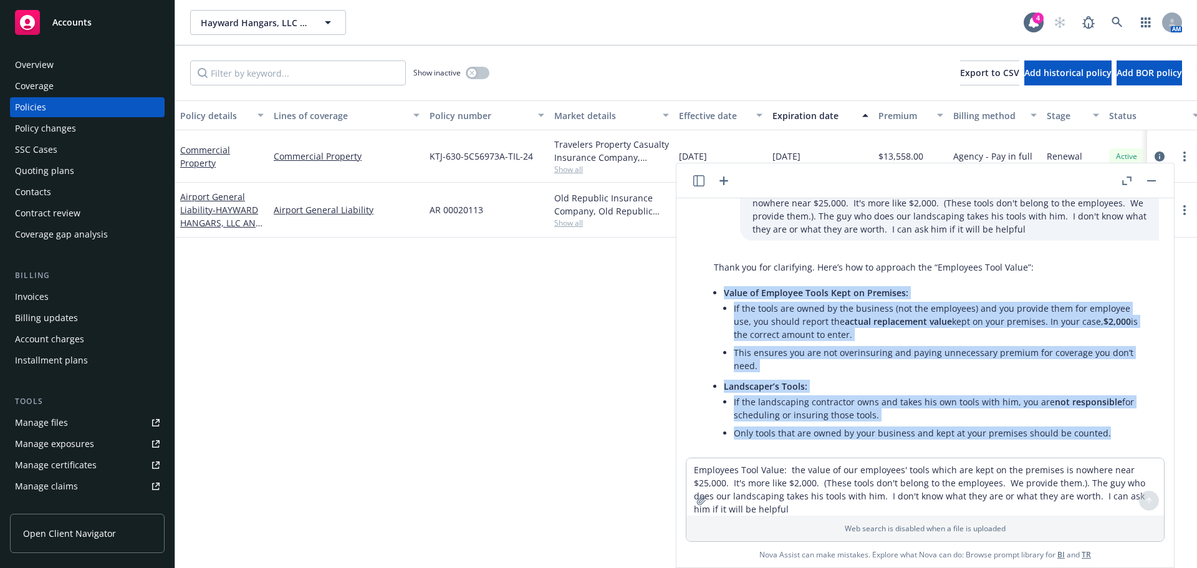
drag, startPoint x: 724, startPoint y: 280, endPoint x: 1104, endPoint y: 421, distance: 405.7
click at [1104, 421] on ul "Value of Employee Tools Kept on Premises: If the tools are owned by the busines…" at bounding box center [935, 364] width 423 height 161
copy ul "Value of Employee Tools Kept on Premises: If the tools are owned by the busines…"
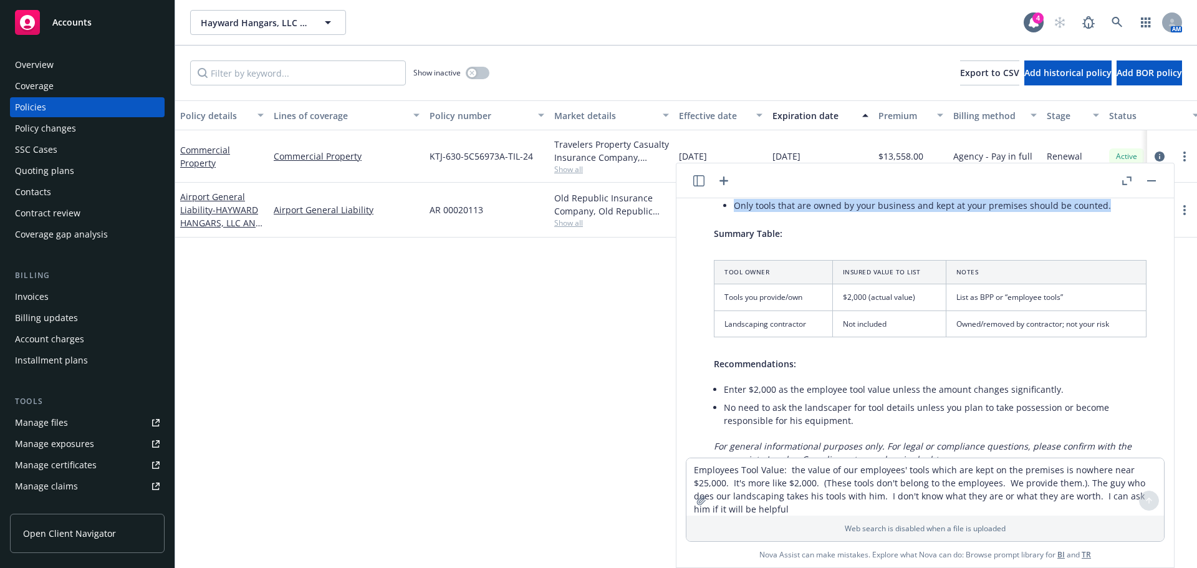
scroll to position [4258, 0]
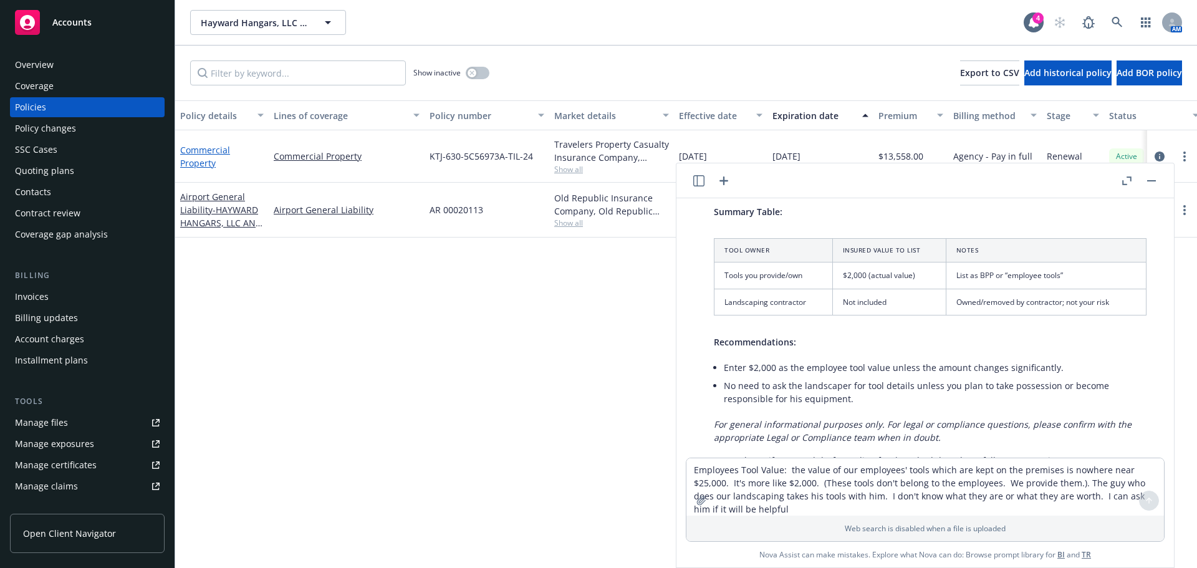
click at [208, 148] on link "Commercial Property" at bounding box center [205, 156] width 50 height 25
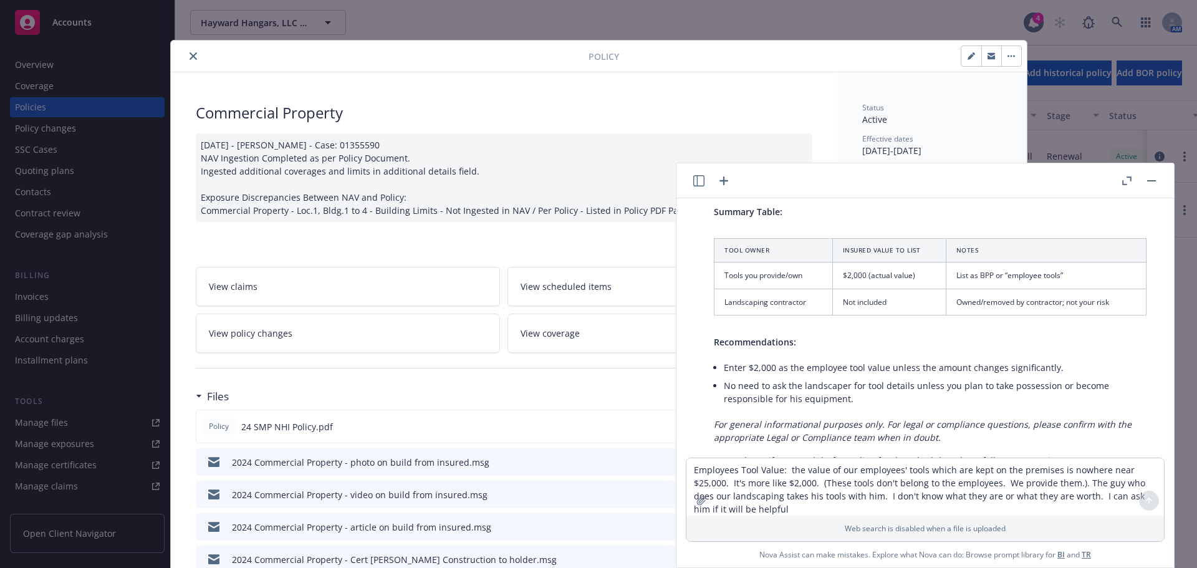
click at [1154, 180] on icon "button" at bounding box center [1151, 180] width 9 height 1
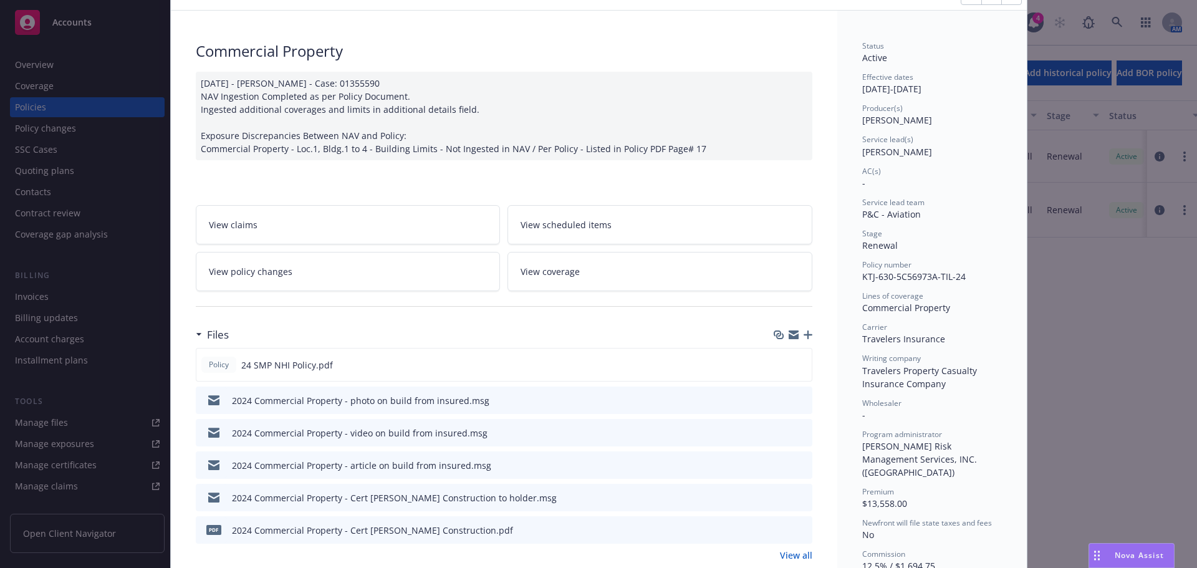
scroll to position [62, 0]
click at [801, 363] on button "preview file" at bounding box center [800, 363] width 14 height 11
click at [1099, 545] on div "Nova Assist" at bounding box center [1131, 556] width 85 height 24
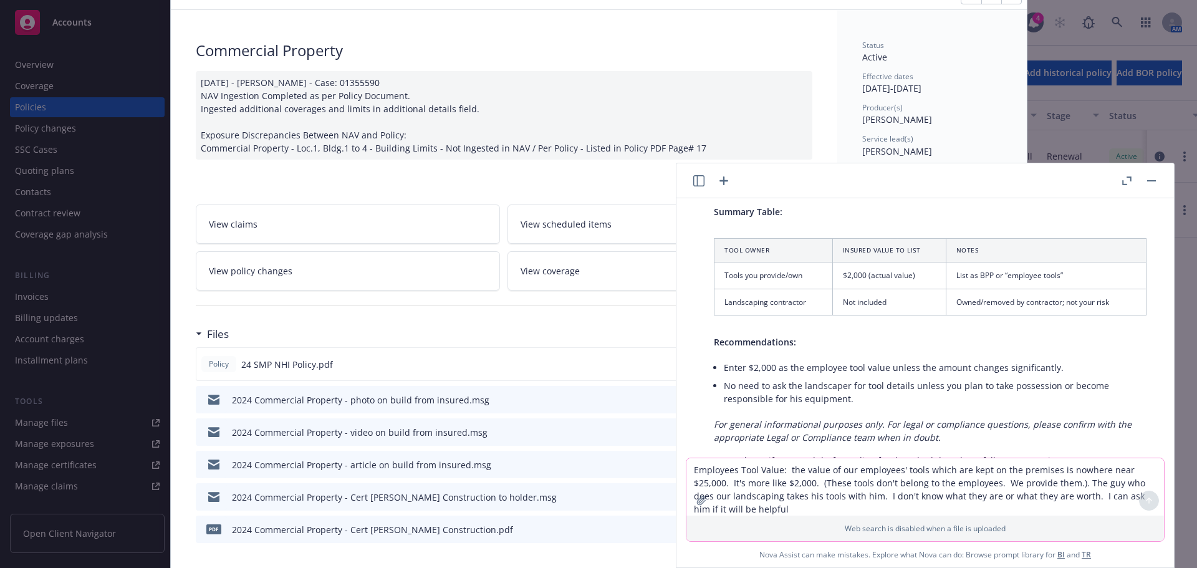
click at [793, 471] on textarea "Employees Tool Value: the value of our employees' tools which are kept on the p…" at bounding box center [924, 486] width 477 height 57
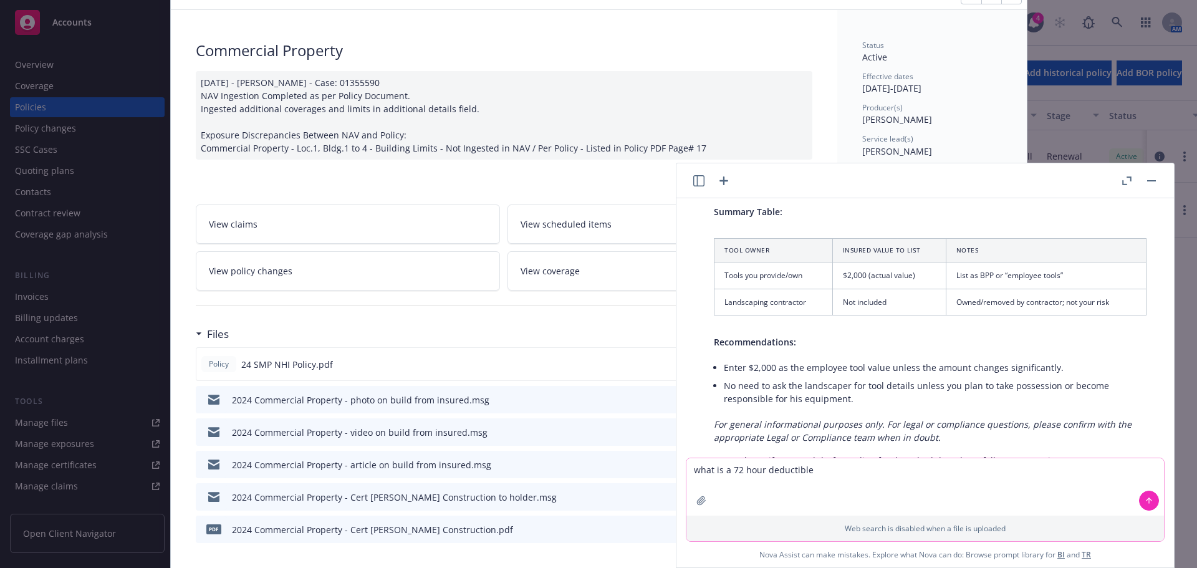
type textarea "what is a 72 hour deductible"
click at [698, 501] on icon "button" at bounding box center [701, 500] width 8 height 8
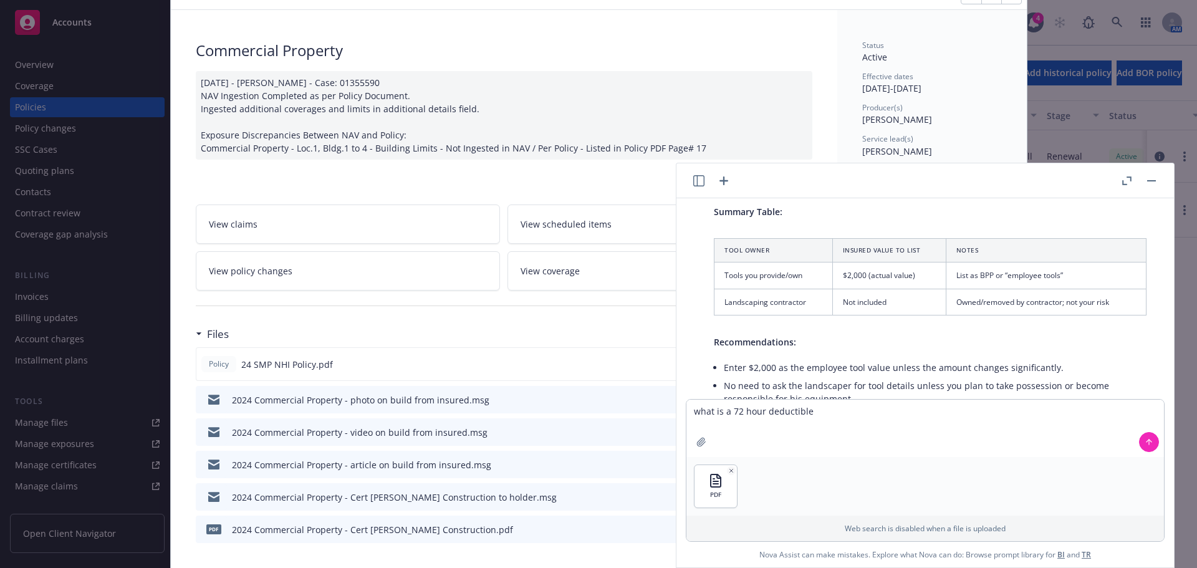
click at [1145, 441] on icon at bounding box center [1148, 442] width 9 height 9
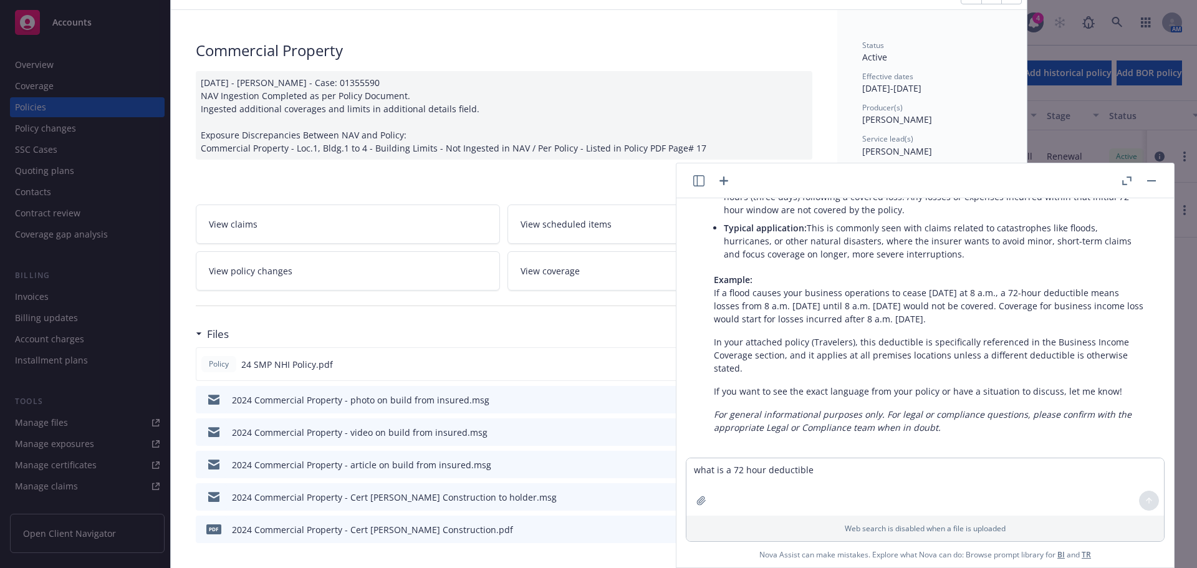
scroll to position [4712, 0]
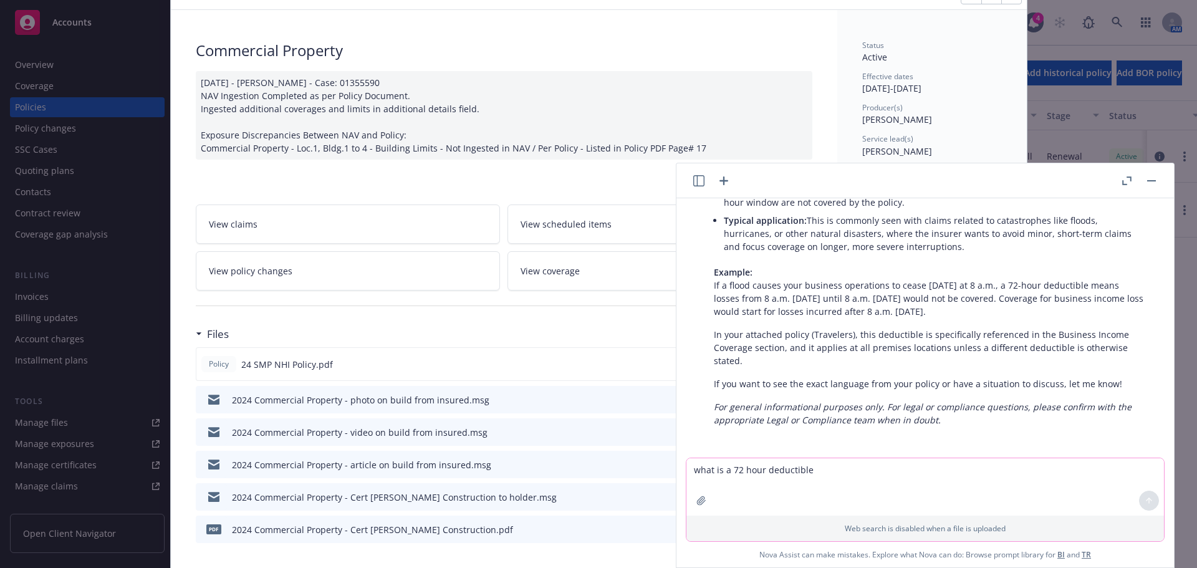
click at [757, 487] on textarea "what is a 72 hour deductible" at bounding box center [924, 486] width 477 height 57
type textarea "what are all the deductibles in the policy"
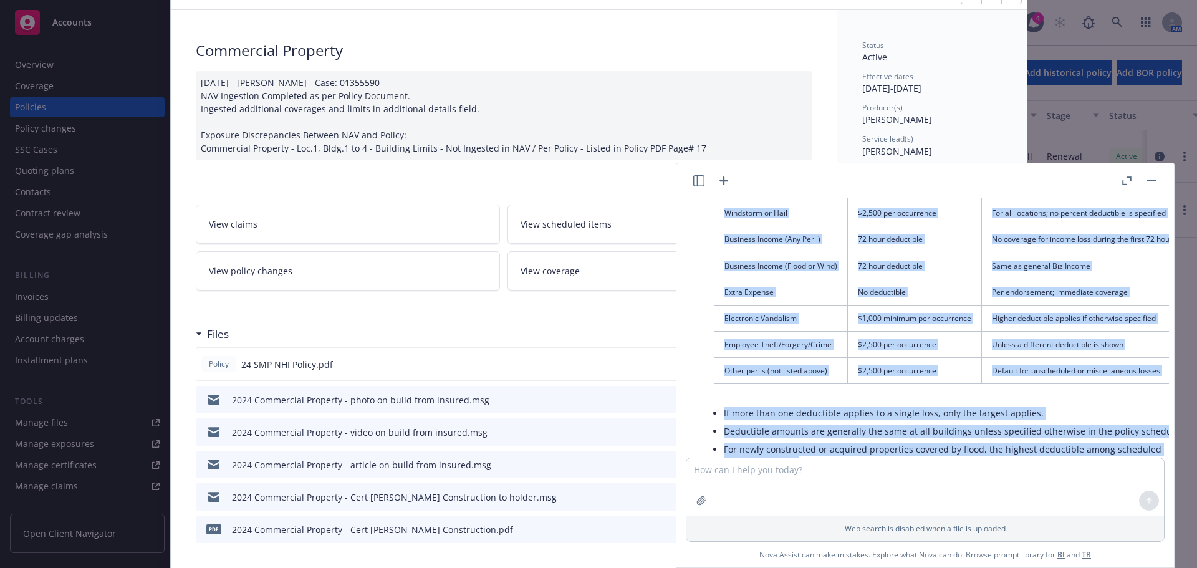
scroll to position [5196, 0]
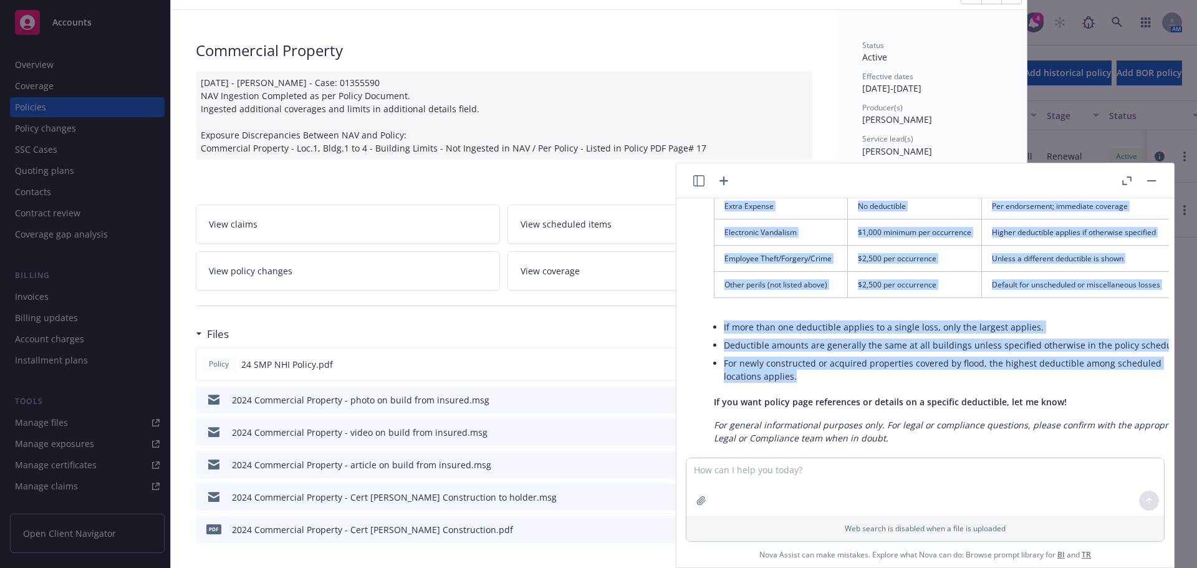
drag, startPoint x: 714, startPoint y: 291, endPoint x: 1080, endPoint y: 358, distance: 371.9
click at [1080, 358] on div "Here are all the deductibles found in your policy, organized by type of loss or…" at bounding box center [950, 224] width 498 height 451
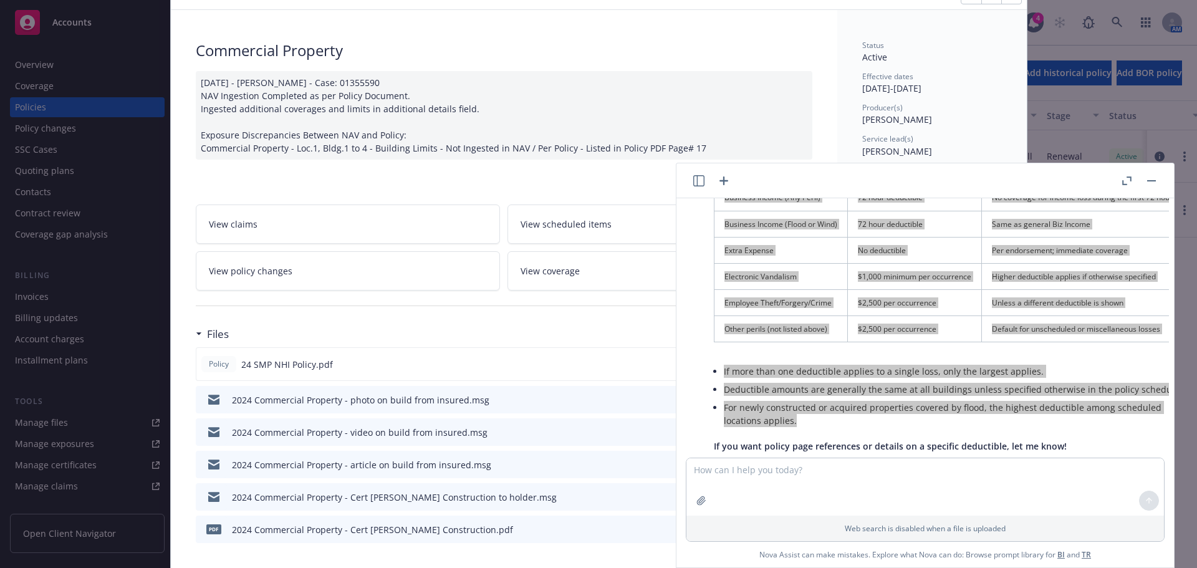
scroll to position [5215, 0]
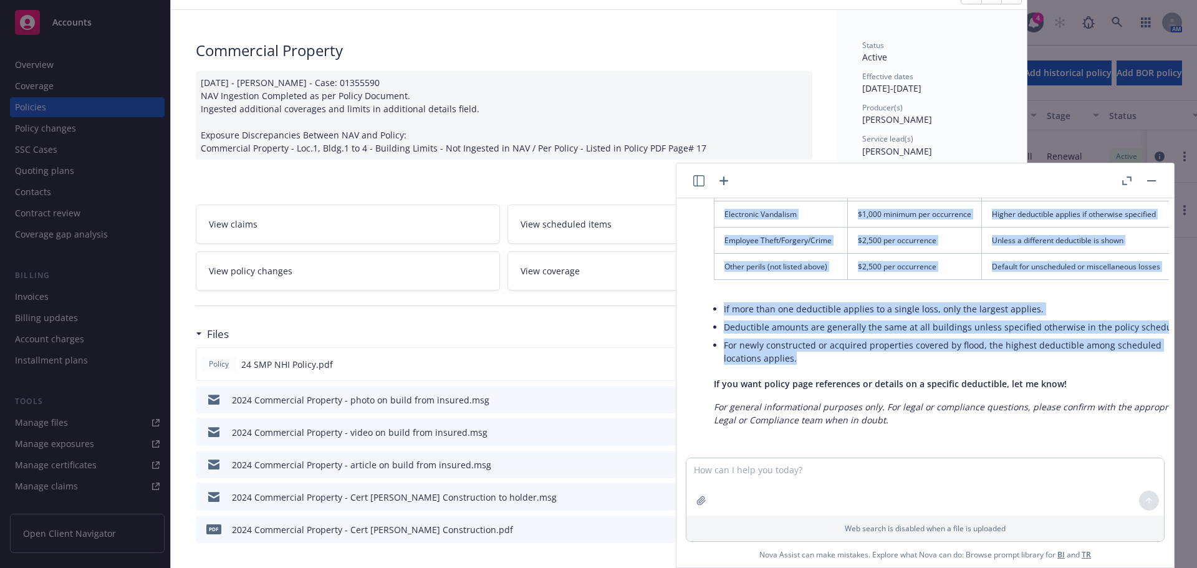
drag, startPoint x: 1149, startPoint y: 178, endPoint x: 1083, endPoint y: 132, distance: 80.6
click at [1149, 178] on button "button" at bounding box center [1151, 180] width 15 height 15
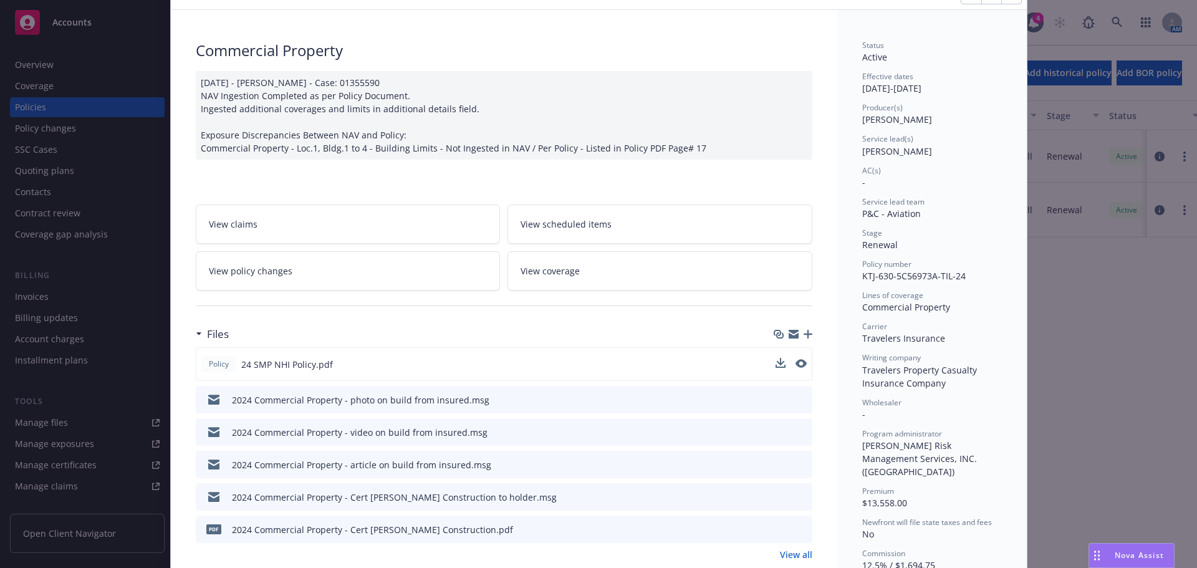
scroll to position [0, 0]
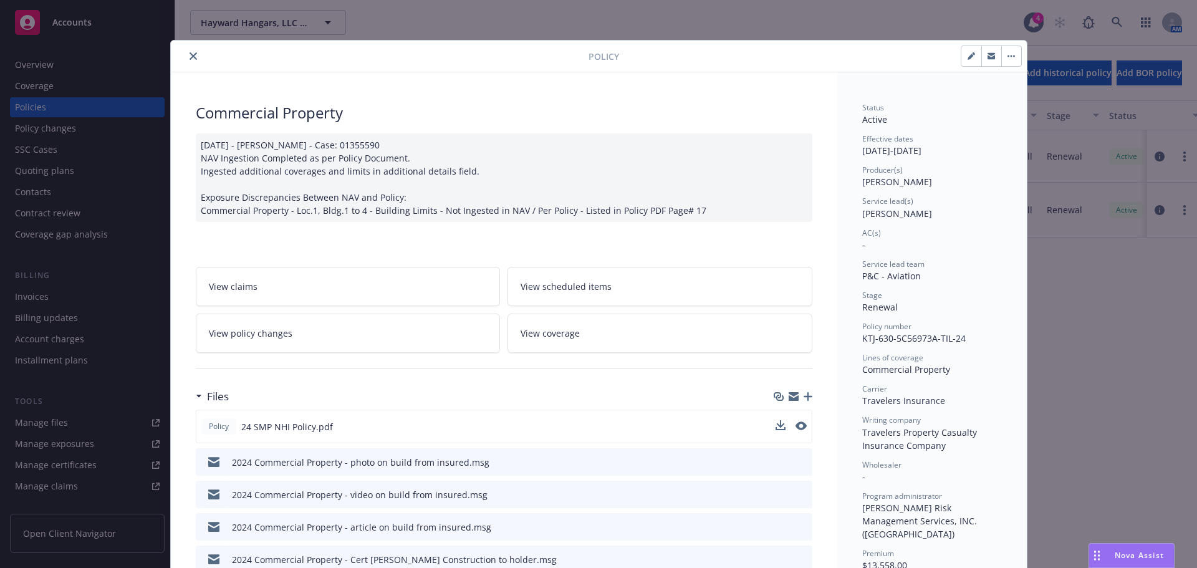
click at [189, 57] on icon "close" at bounding box center [192, 55] width 7 height 7
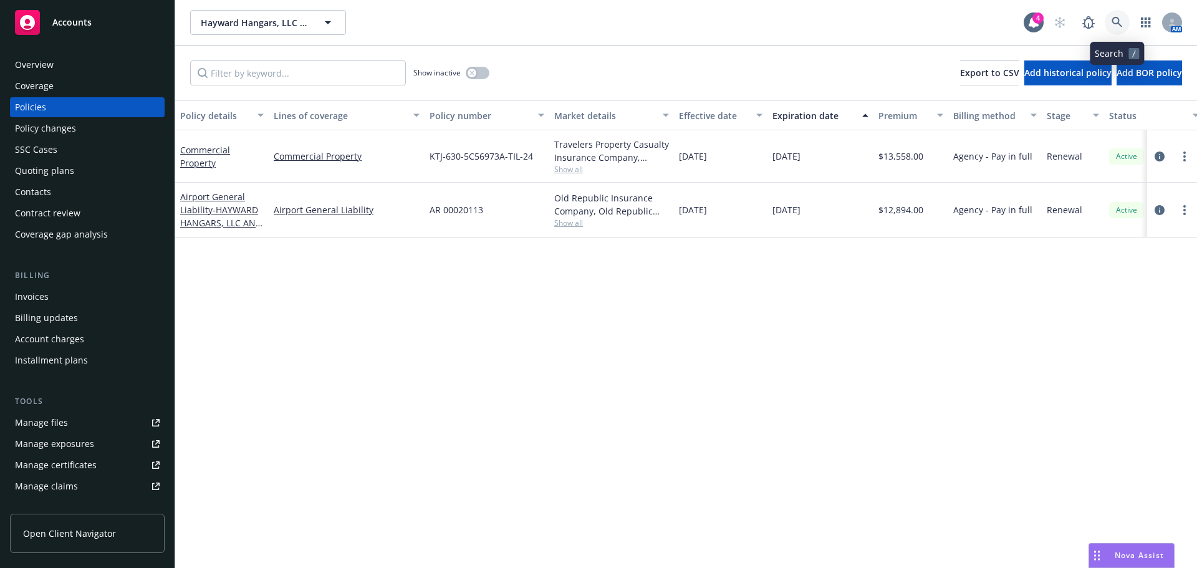
click at [1106, 19] on link at bounding box center [1116, 22] width 25 height 25
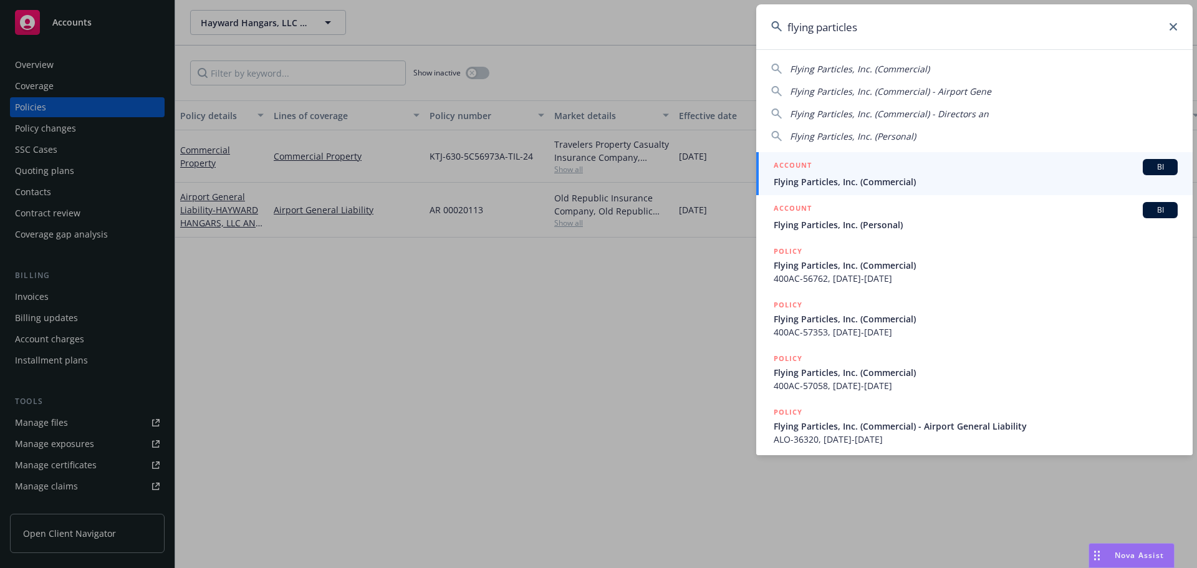
type input "flying particles"
click at [906, 183] on span "Flying Particles, Inc. (Commercial)" at bounding box center [976, 181] width 404 height 13
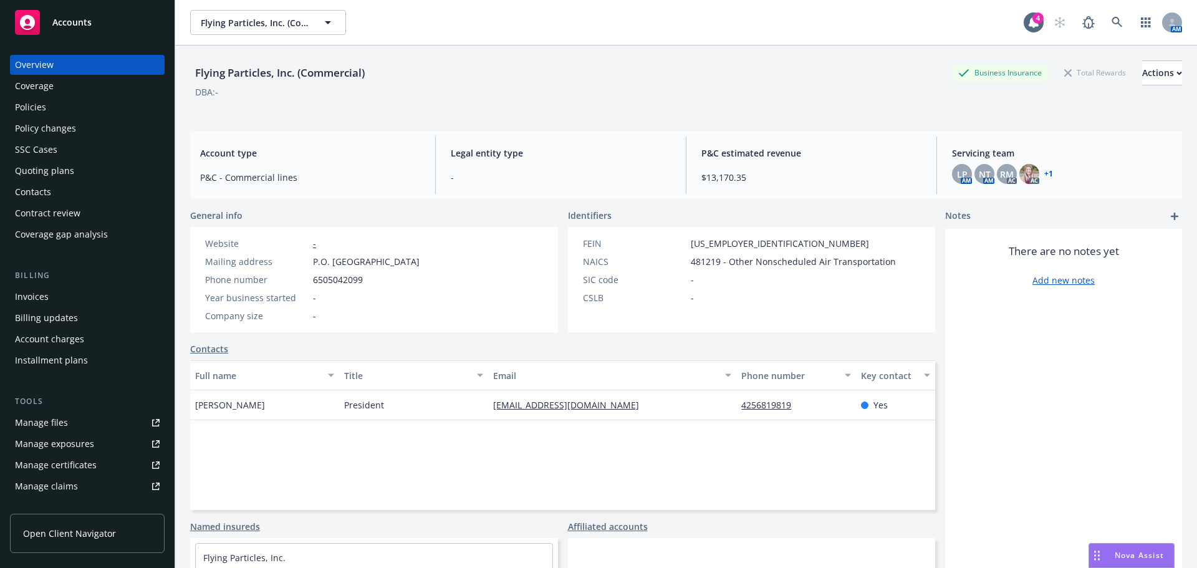
click at [59, 424] on div "Manage files" at bounding box center [41, 423] width 53 height 20
click at [54, 113] on div "Policies" at bounding box center [87, 107] width 145 height 20
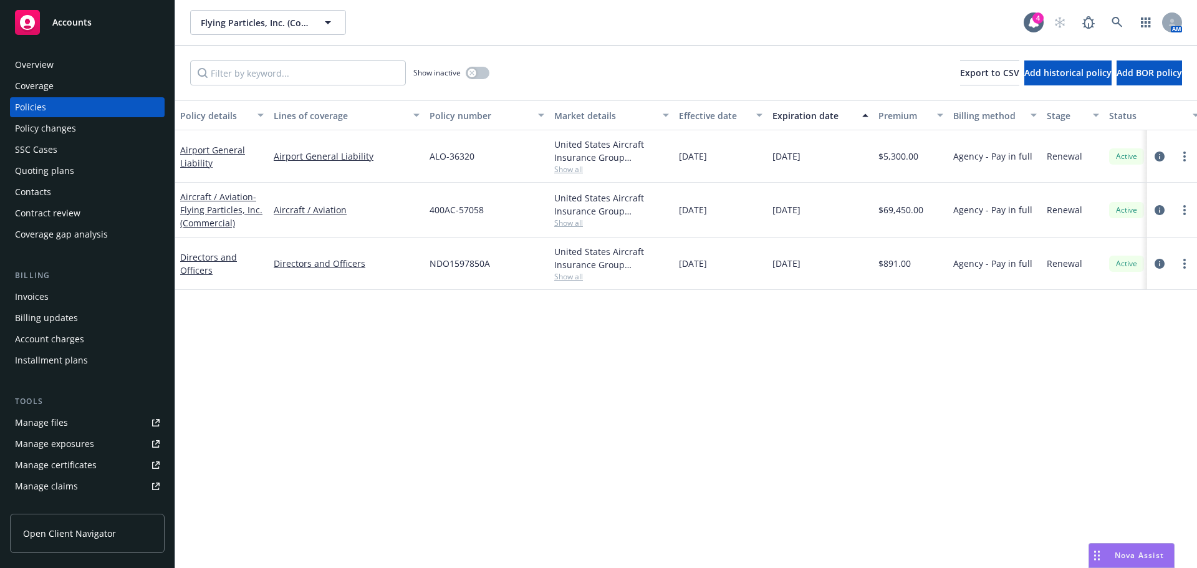
click at [578, 279] on span "Show all" at bounding box center [611, 276] width 115 height 11
click at [216, 261] on link "Directors and Officers" at bounding box center [208, 263] width 57 height 25
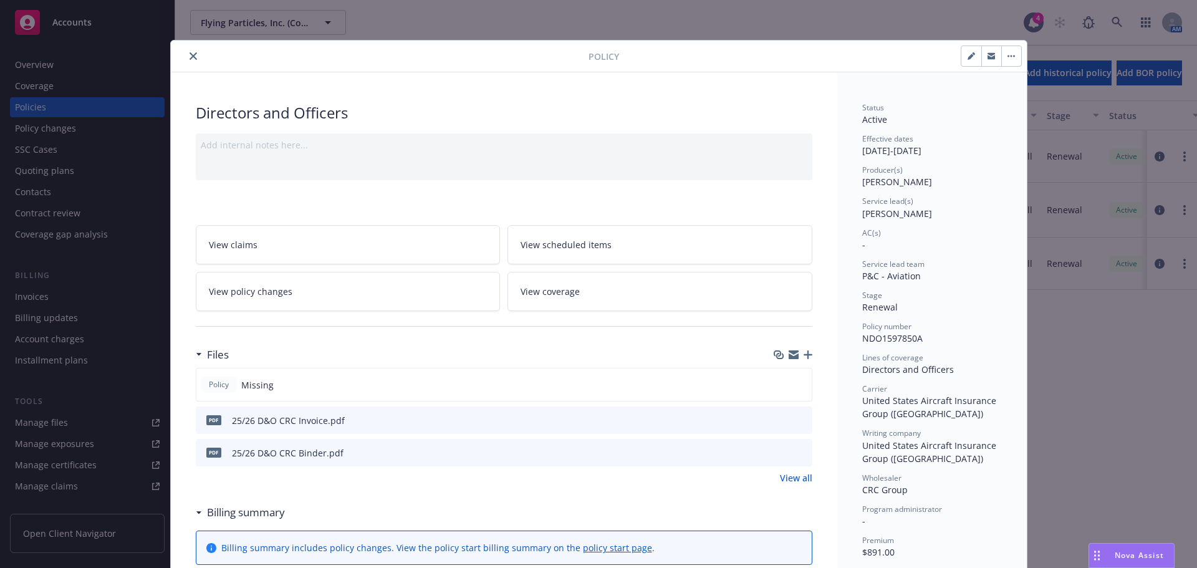
click at [797, 421] on icon "preview file" at bounding box center [800, 419] width 11 height 9
click at [797, 385] on div "Policy Missing" at bounding box center [504, 385] width 616 height 34
click at [804, 355] on icon "button" at bounding box center [807, 354] width 9 height 9
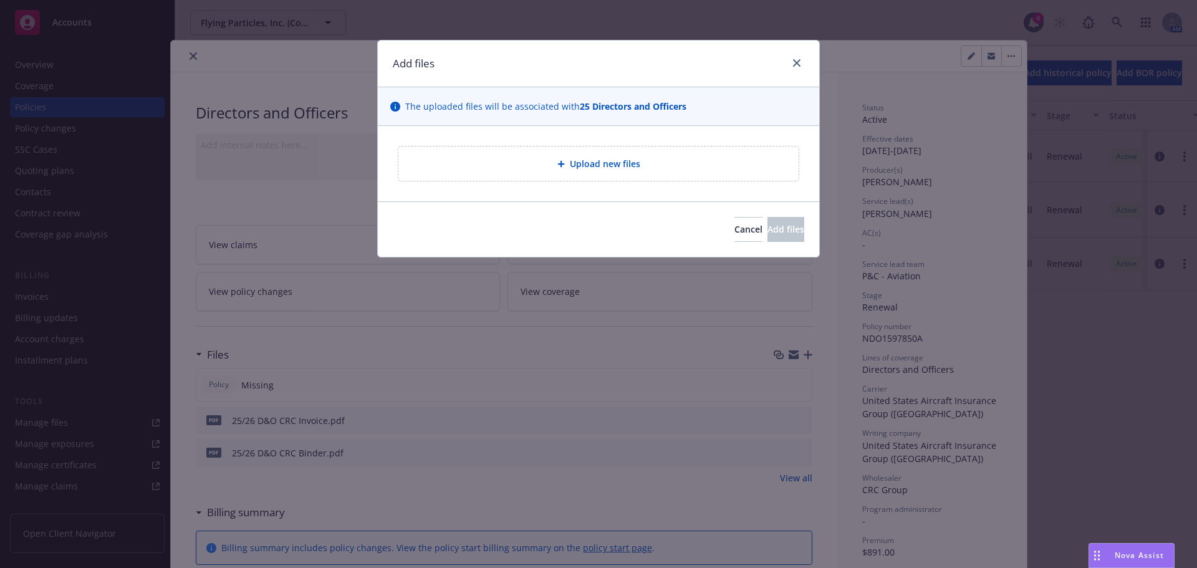
click at [638, 171] on div "Upload new files" at bounding box center [598, 163] width 380 height 14
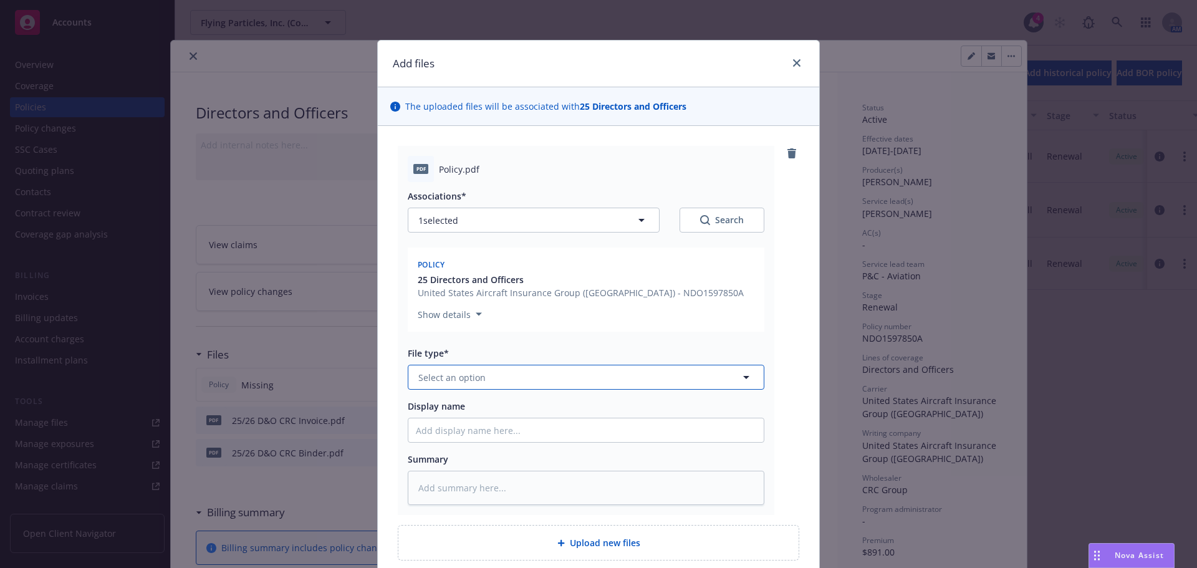
click at [513, 384] on button "Select an option" at bounding box center [586, 377] width 357 height 25
type input "po"
click at [489, 410] on div "Policy" at bounding box center [586, 412] width 340 height 18
click at [487, 423] on input "Display name" at bounding box center [585, 430] width 355 height 24
type textarea "x"
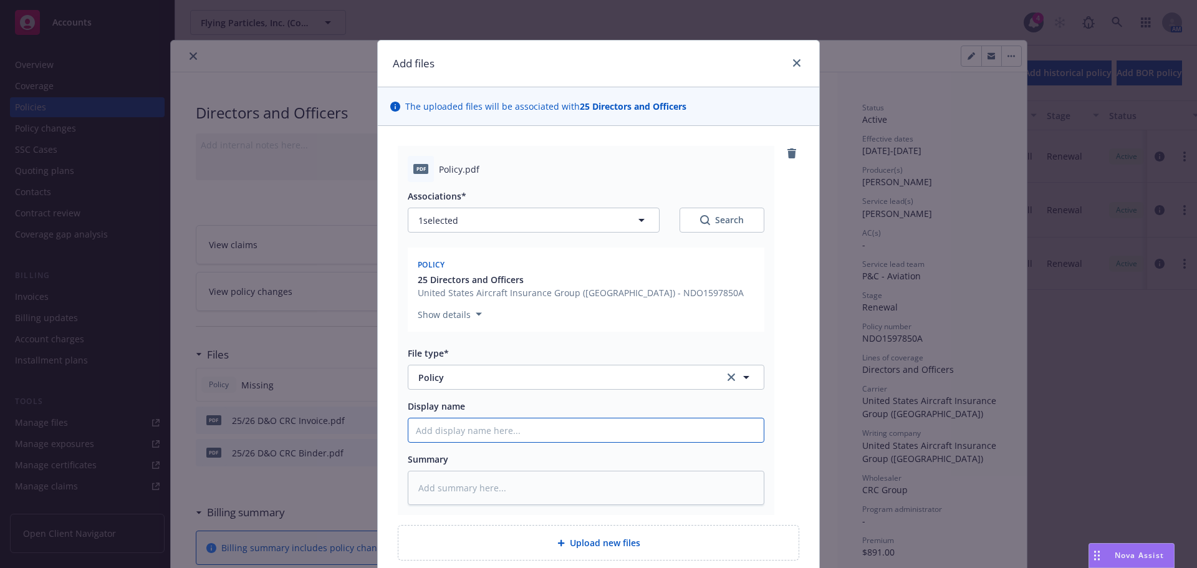
type input "2"
type textarea "x"
type input "25"
type textarea "x"
type input "25/"
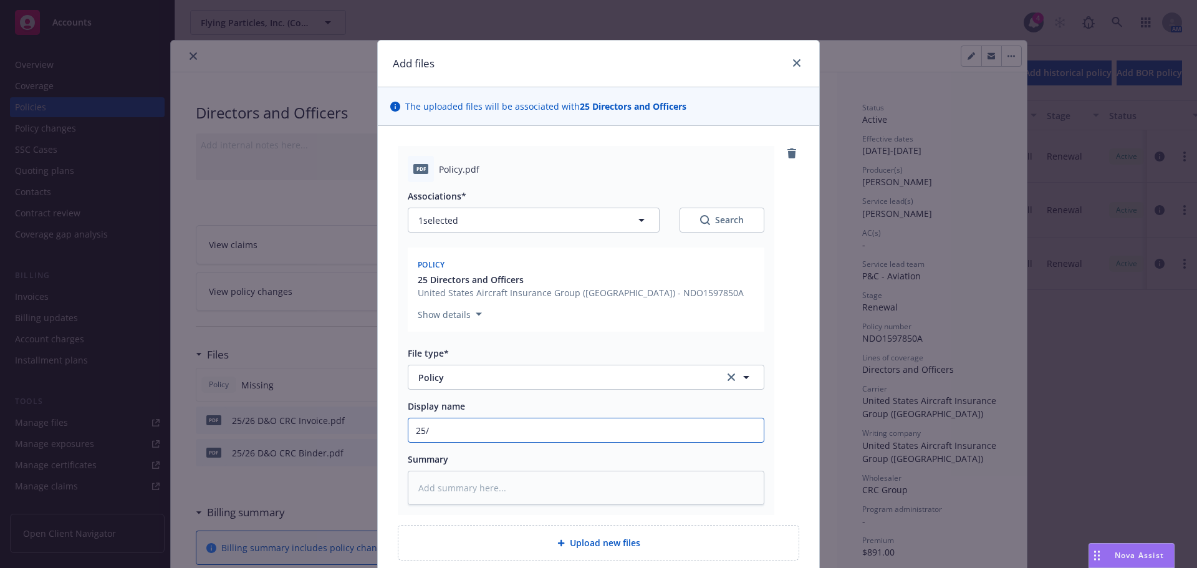
type textarea "x"
type input "25/2"
type textarea "x"
type input "25/26"
type textarea "x"
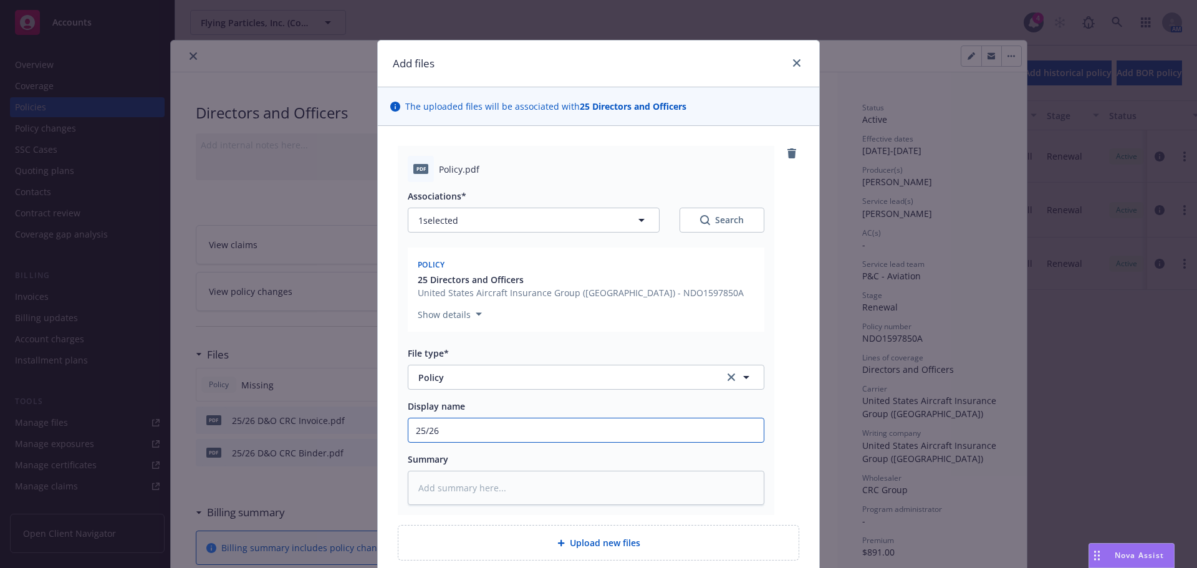
type input "25/26"
type textarea "x"
type input "25/26 D"
type textarea "x"
type input "25/26 D&"
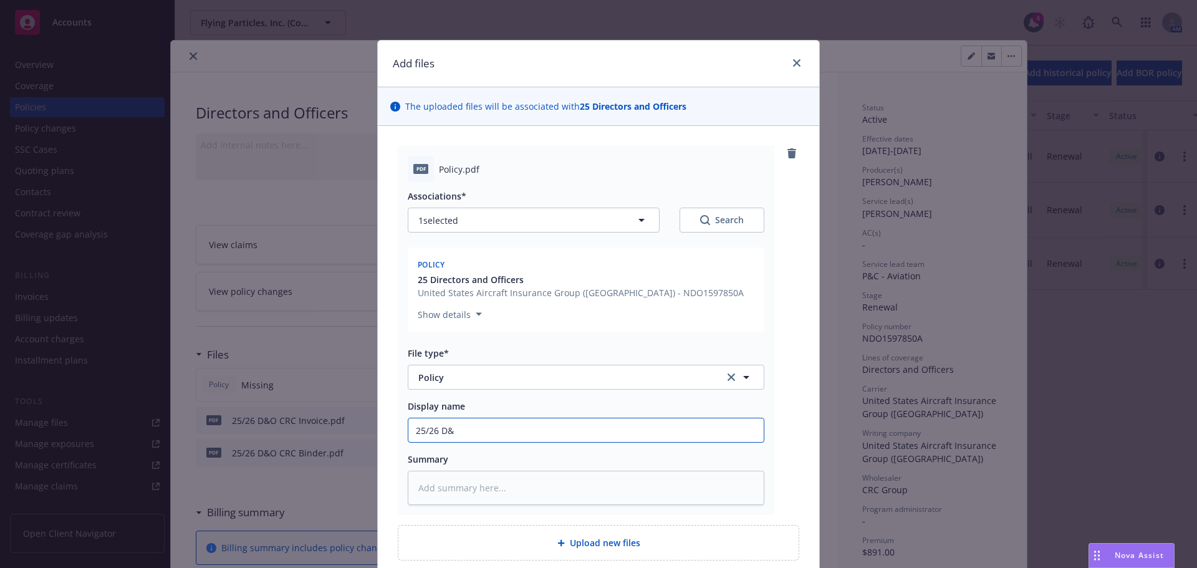
type textarea "x"
type input "25/26 D&O"
type textarea "x"
type input "25/26 D&O"
type textarea "x"
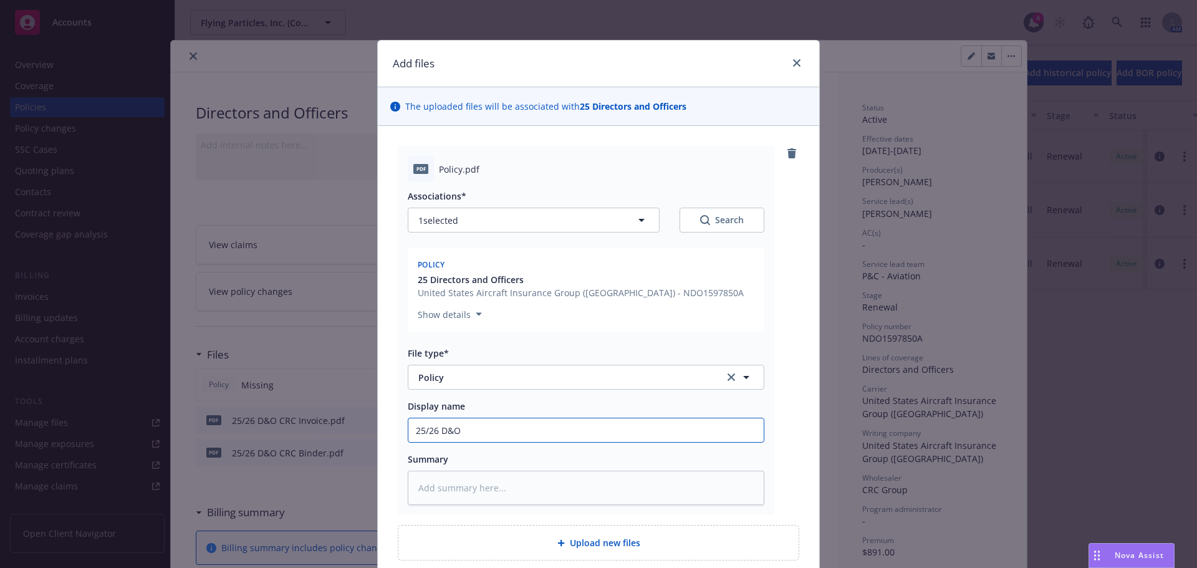
type input "25/26 D&O Y"
type textarea "x"
type input "25/26 D&O YS"
type textarea "x"
type input "25/26 D&O Y"
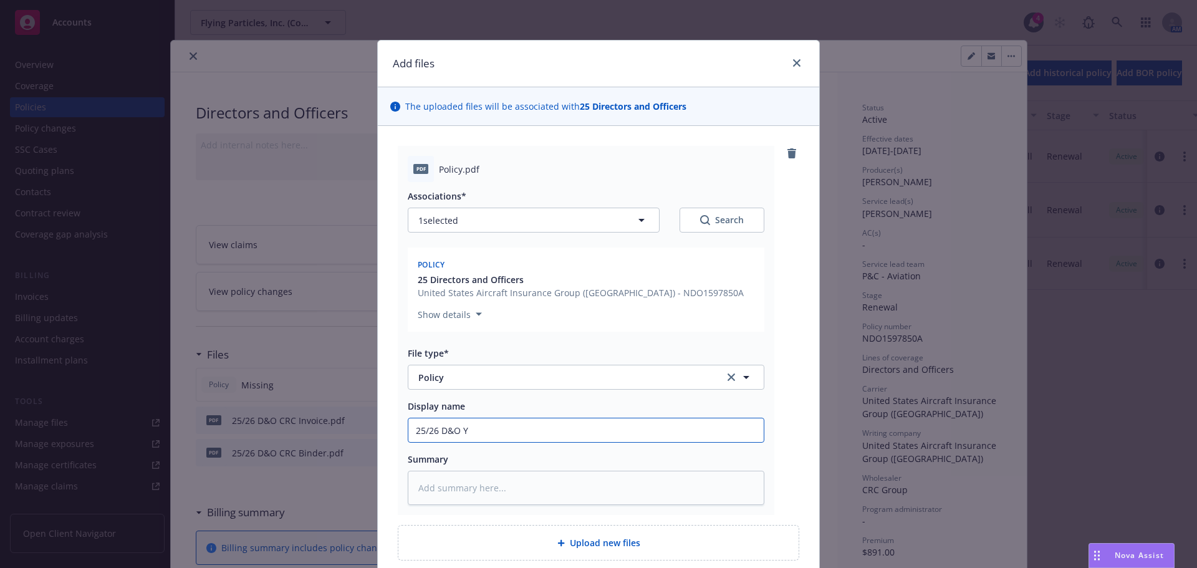
type textarea "x"
type input "25/26 D&O"
type textarea "x"
type input "25/26 D&O U"
type textarea "x"
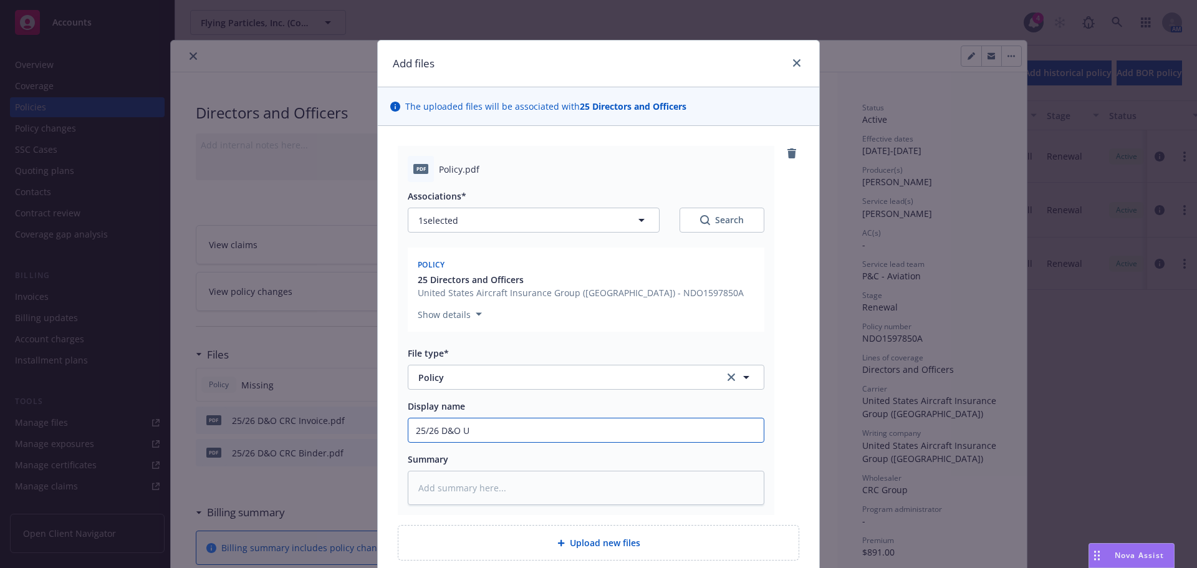
type input "25/26 D&O US"
type textarea "x"
type input "25/26 D&O [GEOGRAPHIC_DATA]"
type textarea "x"
type input "25/26 D&O USAI"
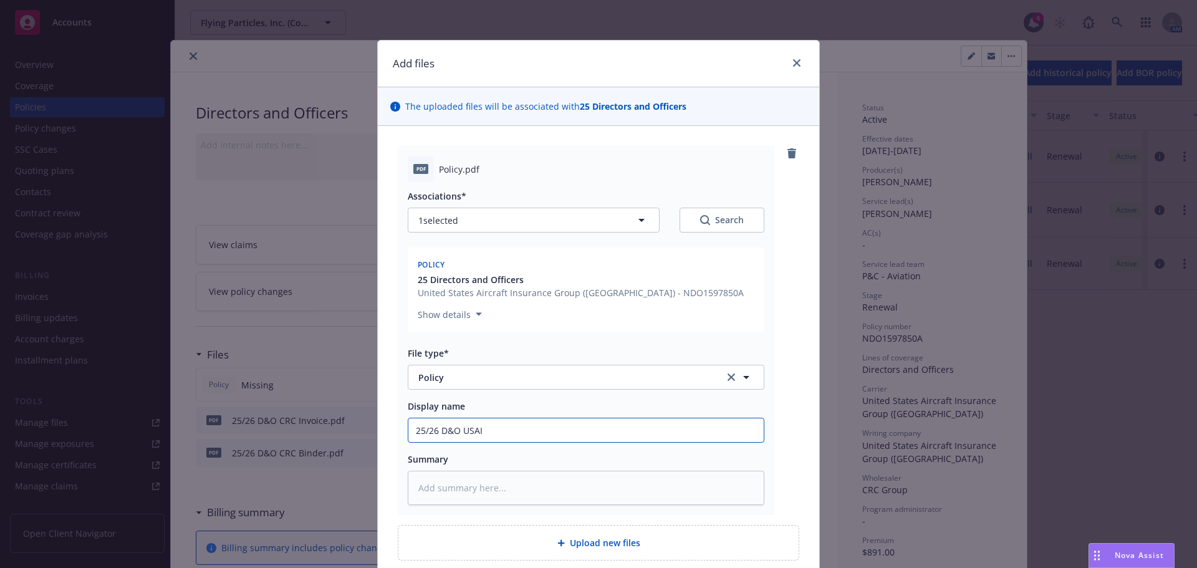
type textarea "x"
type input "25/26 D&O [GEOGRAPHIC_DATA]"
type textarea "x"
type input "25/26 D&O [GEOGRAPHIC_DATA]/"
type textarea "x"
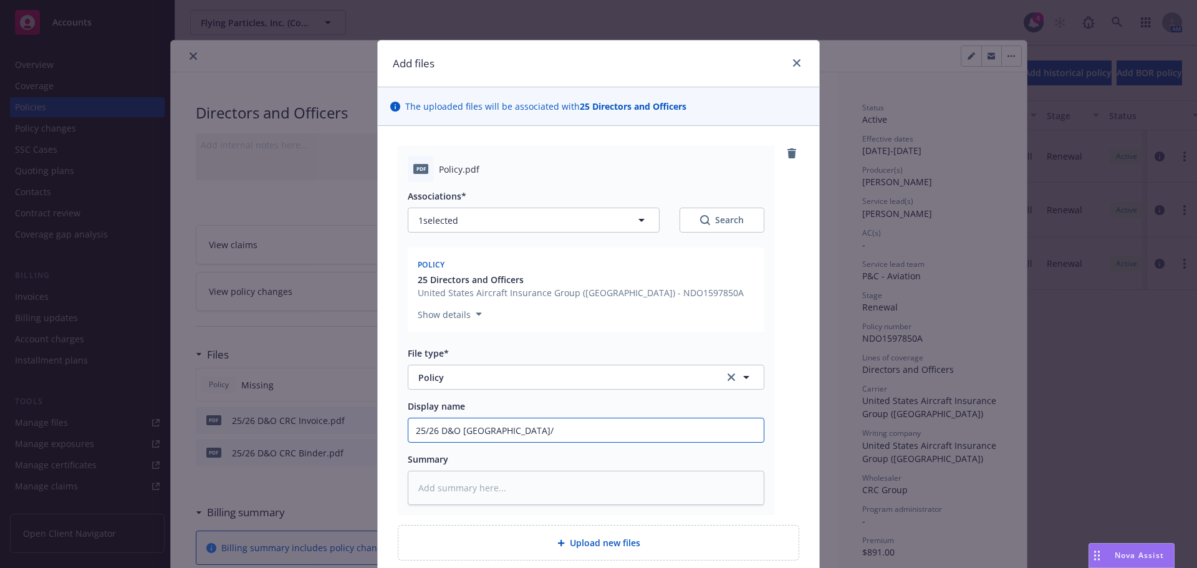
type input "25/26 D&O USAIG/C"
type textarea "x"
type input "25/26 D&O [GEOGRAPHIC_DATA]/"
type textarea "x"
type input "25/26 D&O USAIG/C"
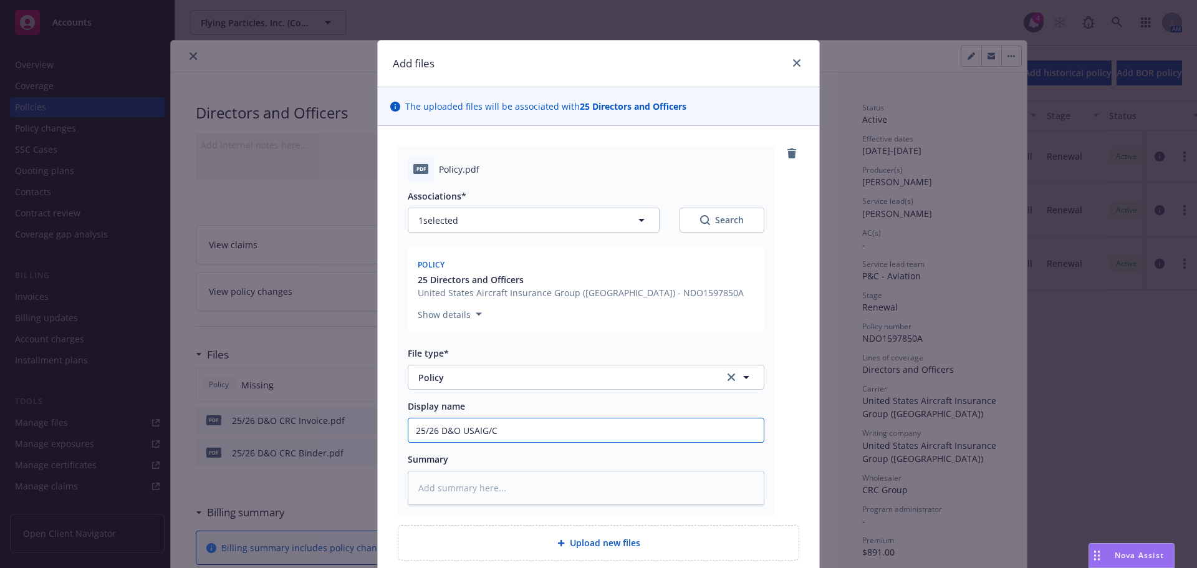
type textarea "x"
type input "25/26 D&O USAIG/CR"
type textarea "x"
type input "25/26 D&O USAIG/CRC"
type textarea "x"
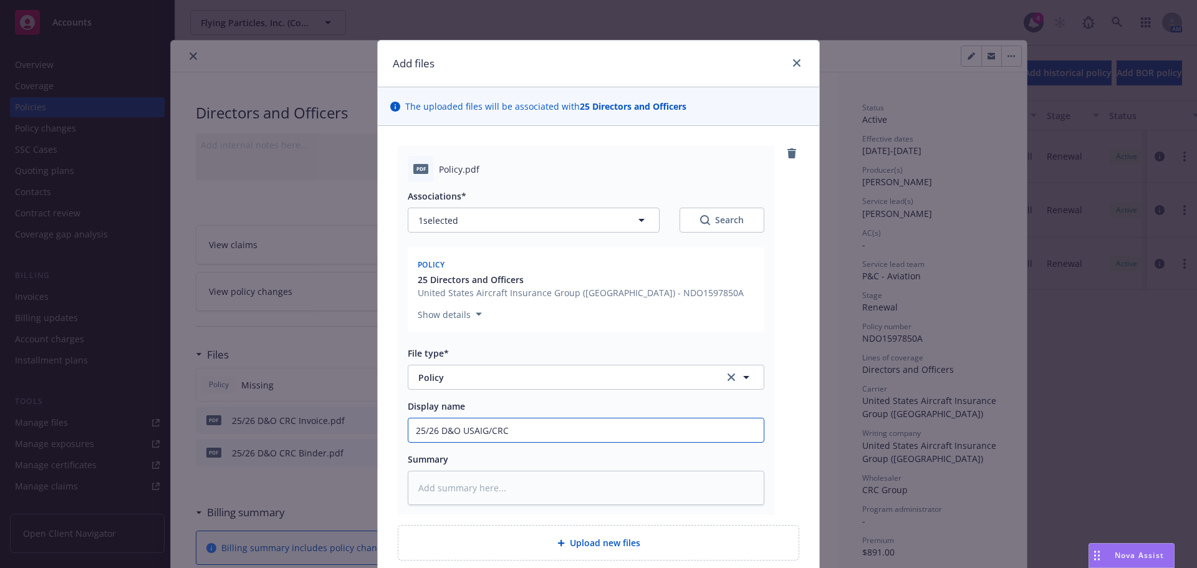
type input "25/26 D&O USAIG/CRC"
type textarea "x"
type input "25/26 D&O USAIG/CRC P"
type textarea "x"
type input "25/26 D&O USAIG/CRC Po"
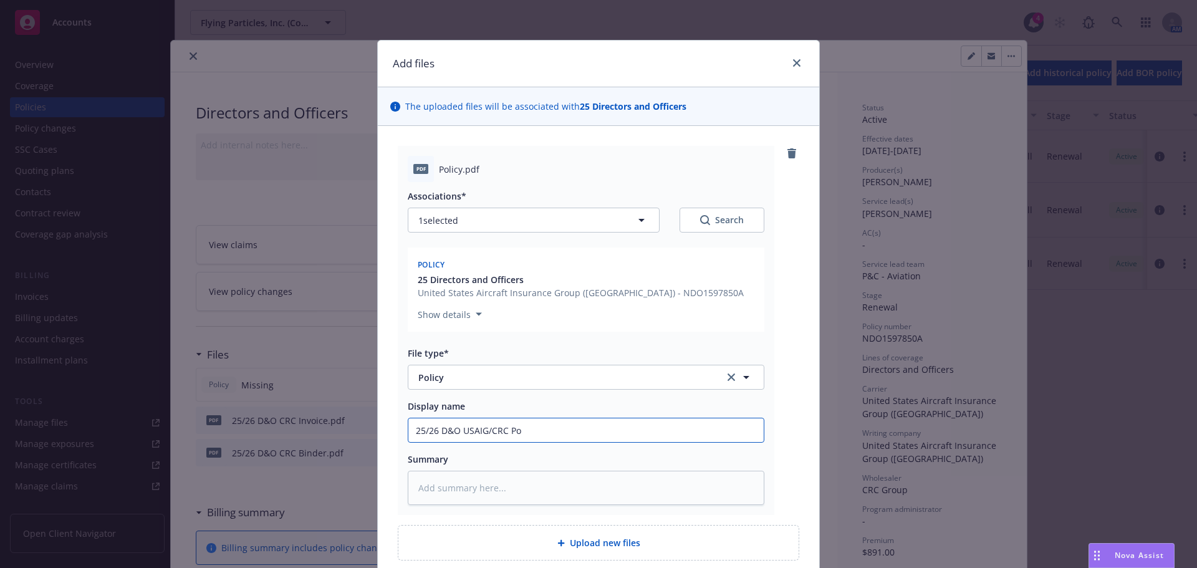
type textarea "x"
type input "25/26 D&O USAIG/CRC Pol"
type textarea "x"
type input "25/26 D&O USAIG/CRC Poli"
type textarea "x"
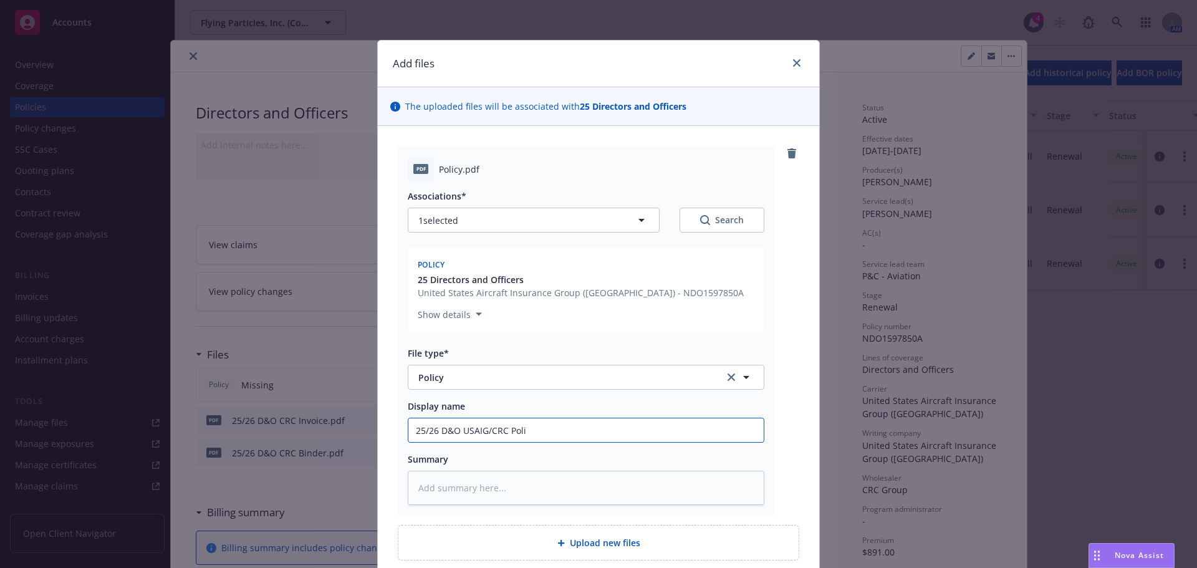
type input "25/26 D&O USAIG/CRC Polic"
type textarea "x"
click at [475, 430] on input "25/26 D&O USAIG/CRC Policy" at bounding box center [585, 430] width 355 height 24
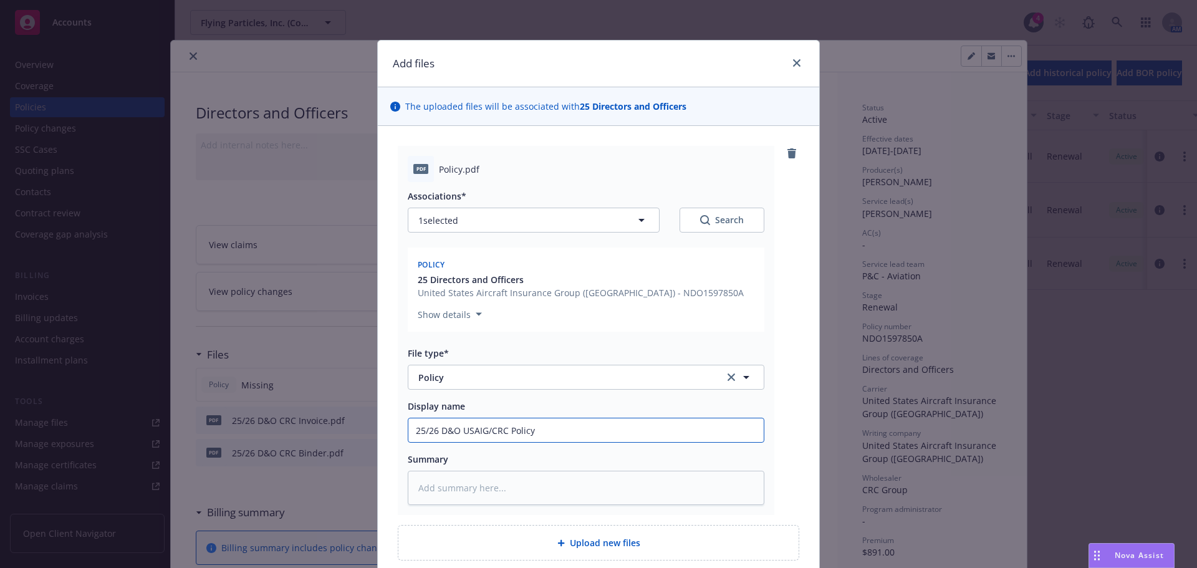
type input "25/26 D&O USAIG/CRC Policy"
click at [456, 489] on textarea at bounding box center [586, 488] width 357 height 34
paste textarea "25/26 D&O USAIG/CRC Policy"
type textarea "x"
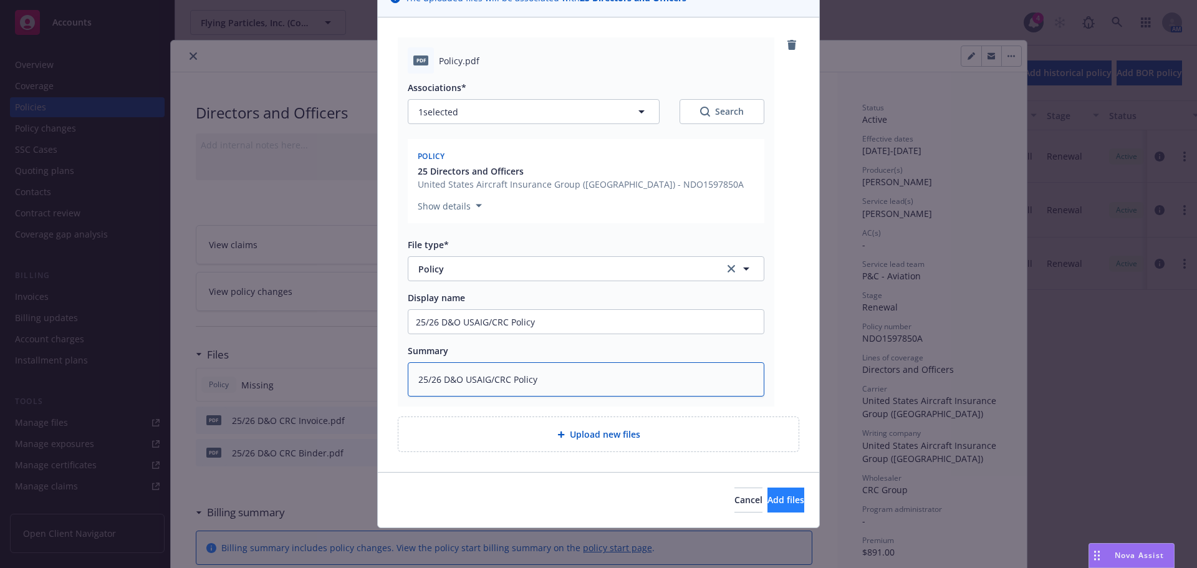
type textarea "25/26 D&O USAIG/CRC Policy"
drag, startPoint x: 767, startPoint y: 497, endPoint x: 773, endPoint y: 497, distance: 6.3
click at [772, 497] on span "Add files" at bounding box center [785, 500] width 37 height 12
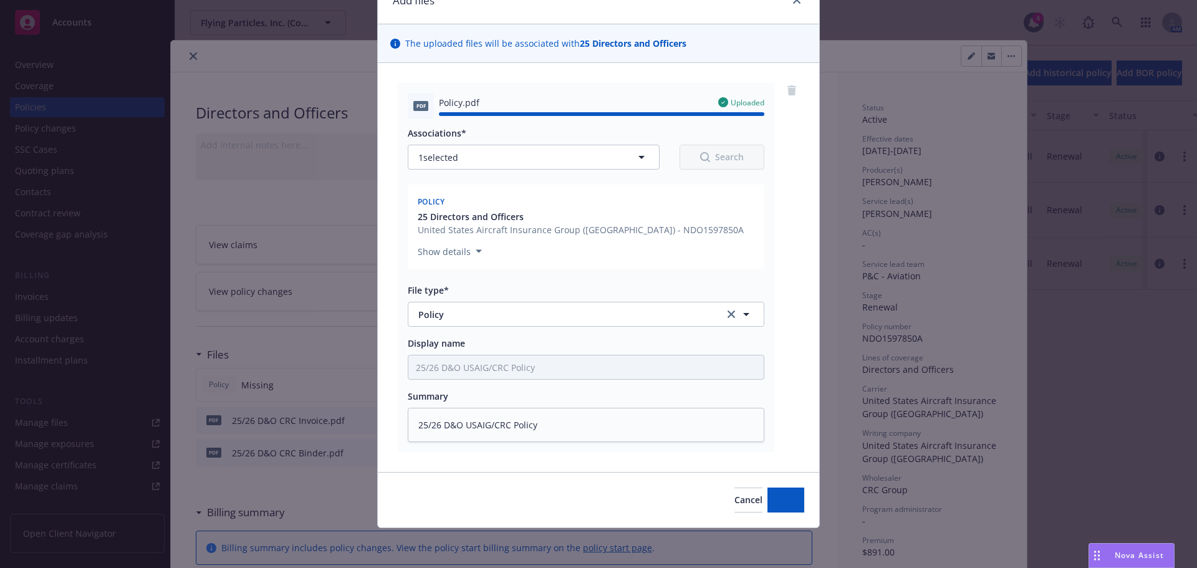
type textarea "x"
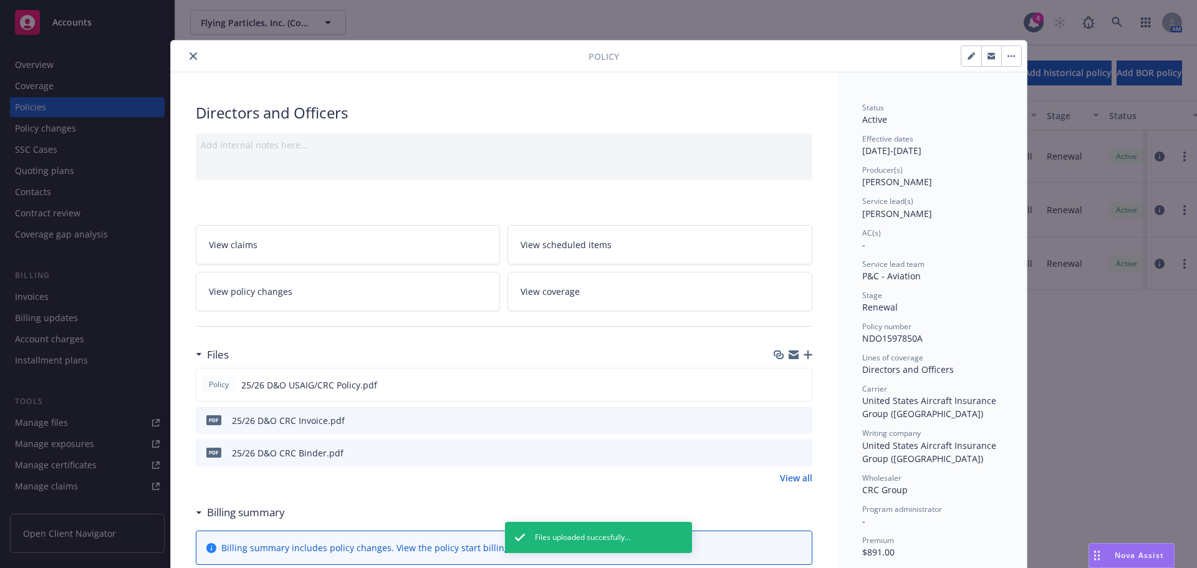
click at [194, 55] on button "close" at bounding box center [193, 56] width 15 height 15
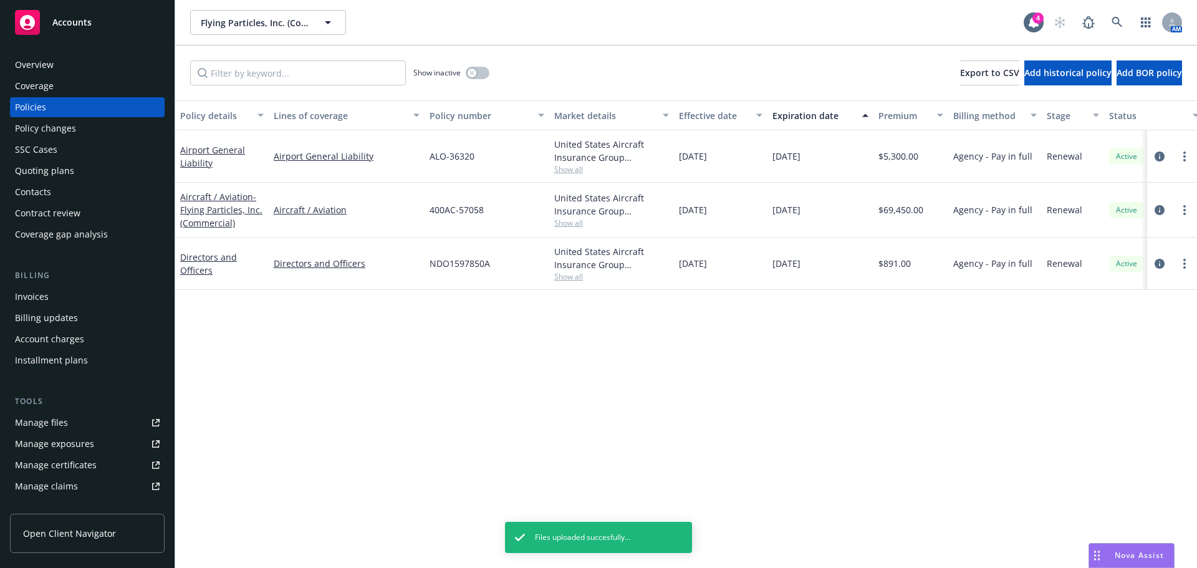
click at [85, 294] on div "Invoices" at bounding box center [87, 297] width 145 height 20
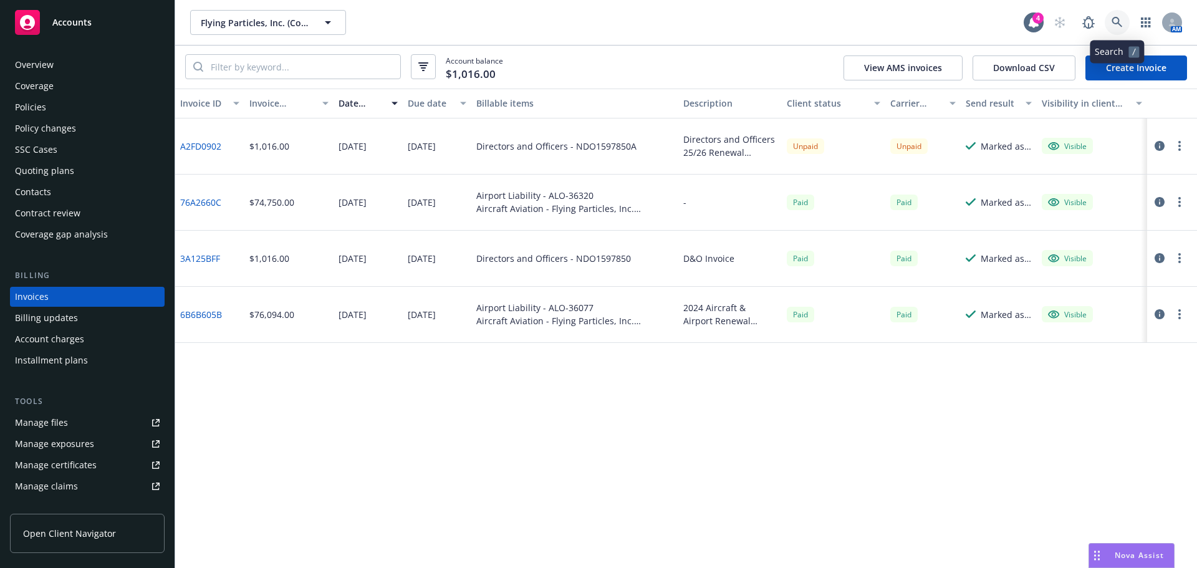
click at [1108, 16] on link at bounding box center [1116, 22] width 25 height 25
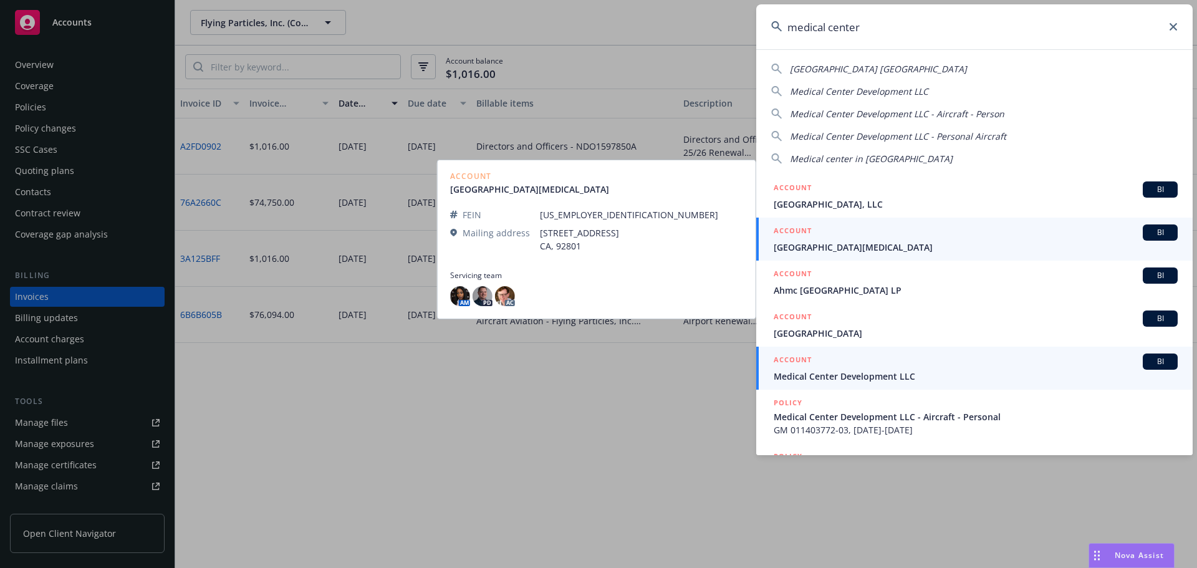
type input "medical center"
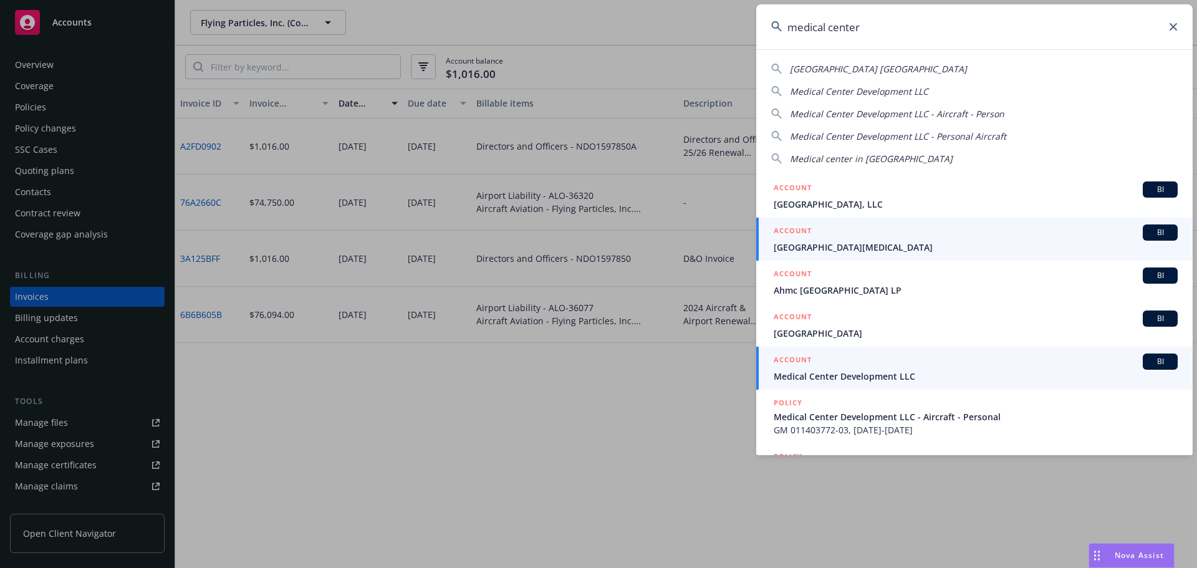
click at [862, 381] on span "Medical Center Development LLC" at bounding box center [976, 376] width 404 height 13
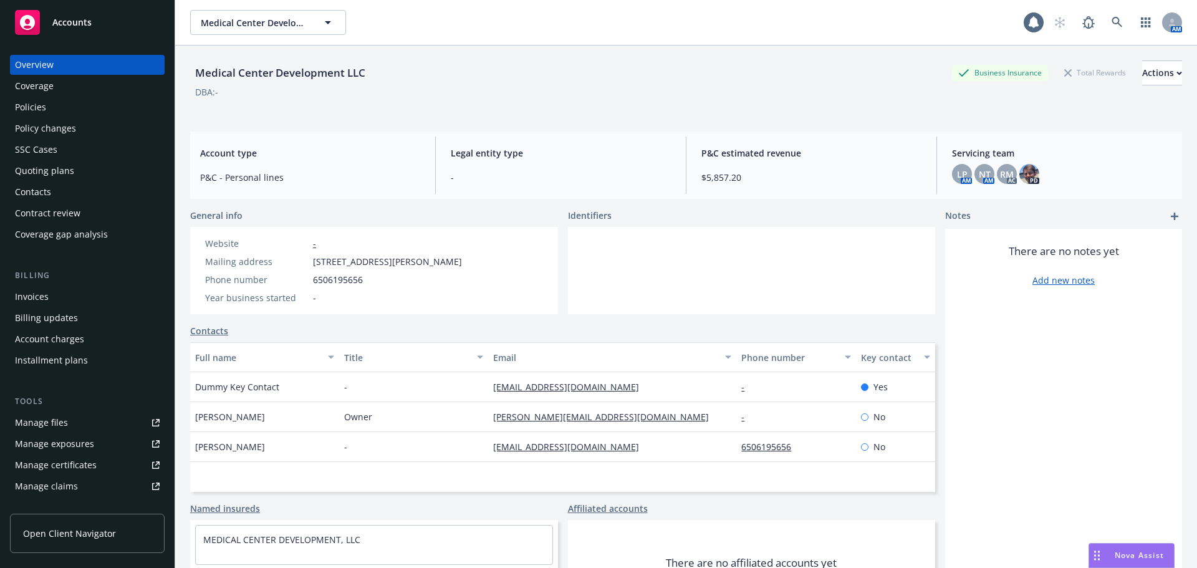
click at [33, 423] on div "Manage files" at bounding box center [41, 423] width 53 height 20
